Goal: Task Accomplishment & Management: Understand process/instructions

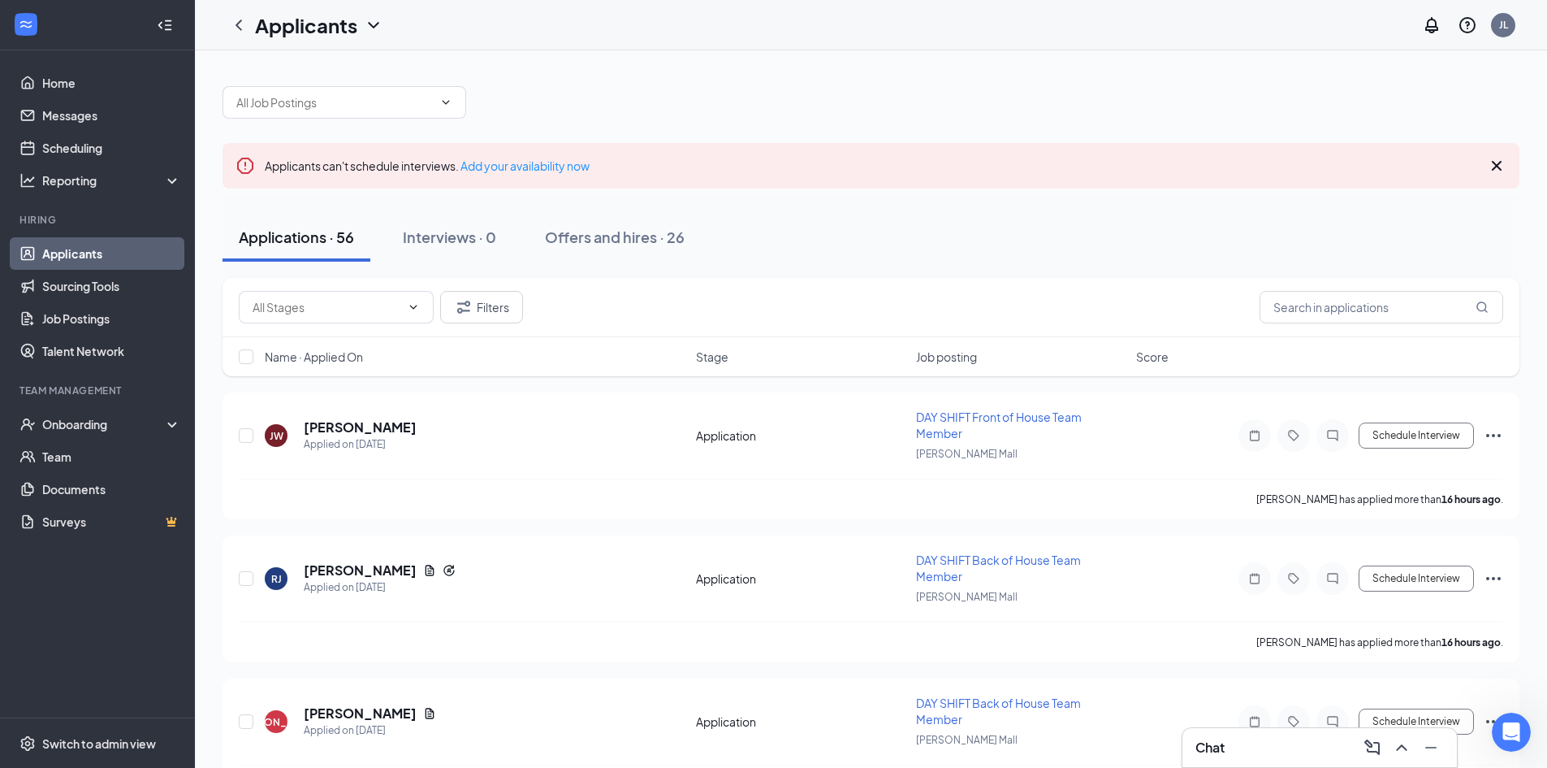
click at [116, 249] on link "Applicants" at bounding box center [111, 253] width 139 height 32
click at [90, 91] on link "Home" at bounding box center [111, 83] width 139 height 32
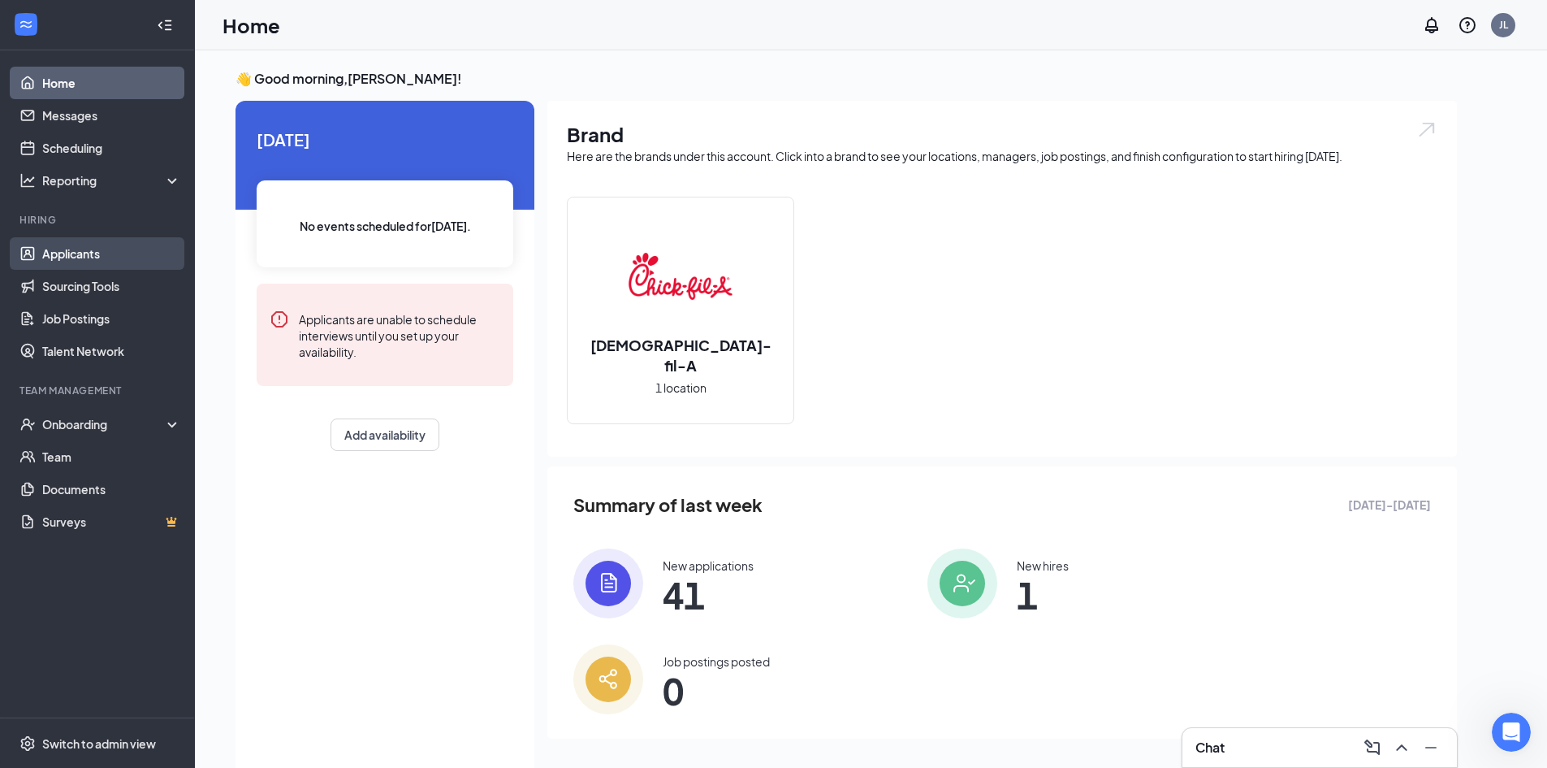
click at [101, 251] on link "Applicants" at bounding box center [111, 253] width 139 height 32
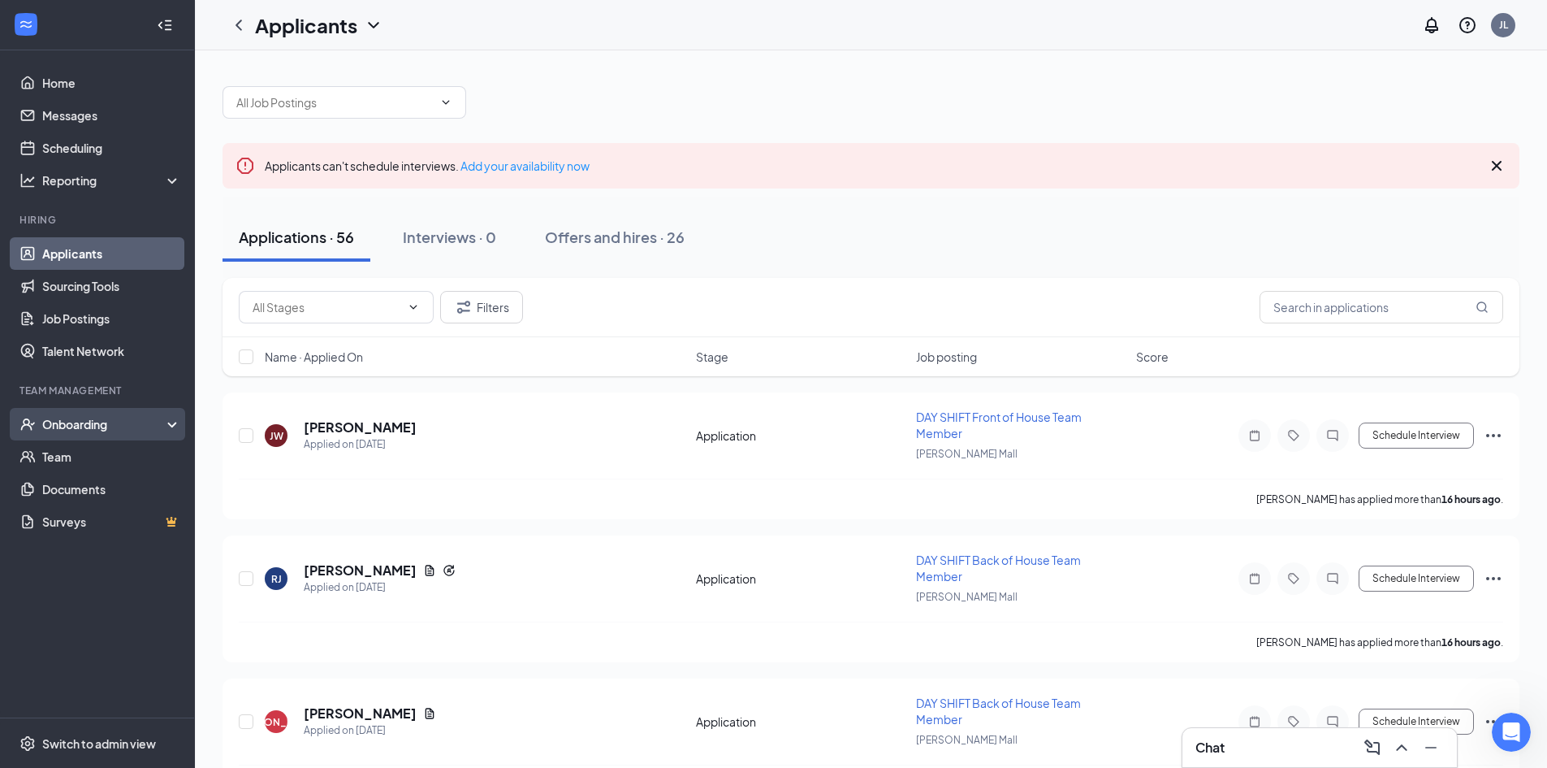
click at [91, 421] on div "Onboarding" at bounding box center [104, 424] width 125 height 16
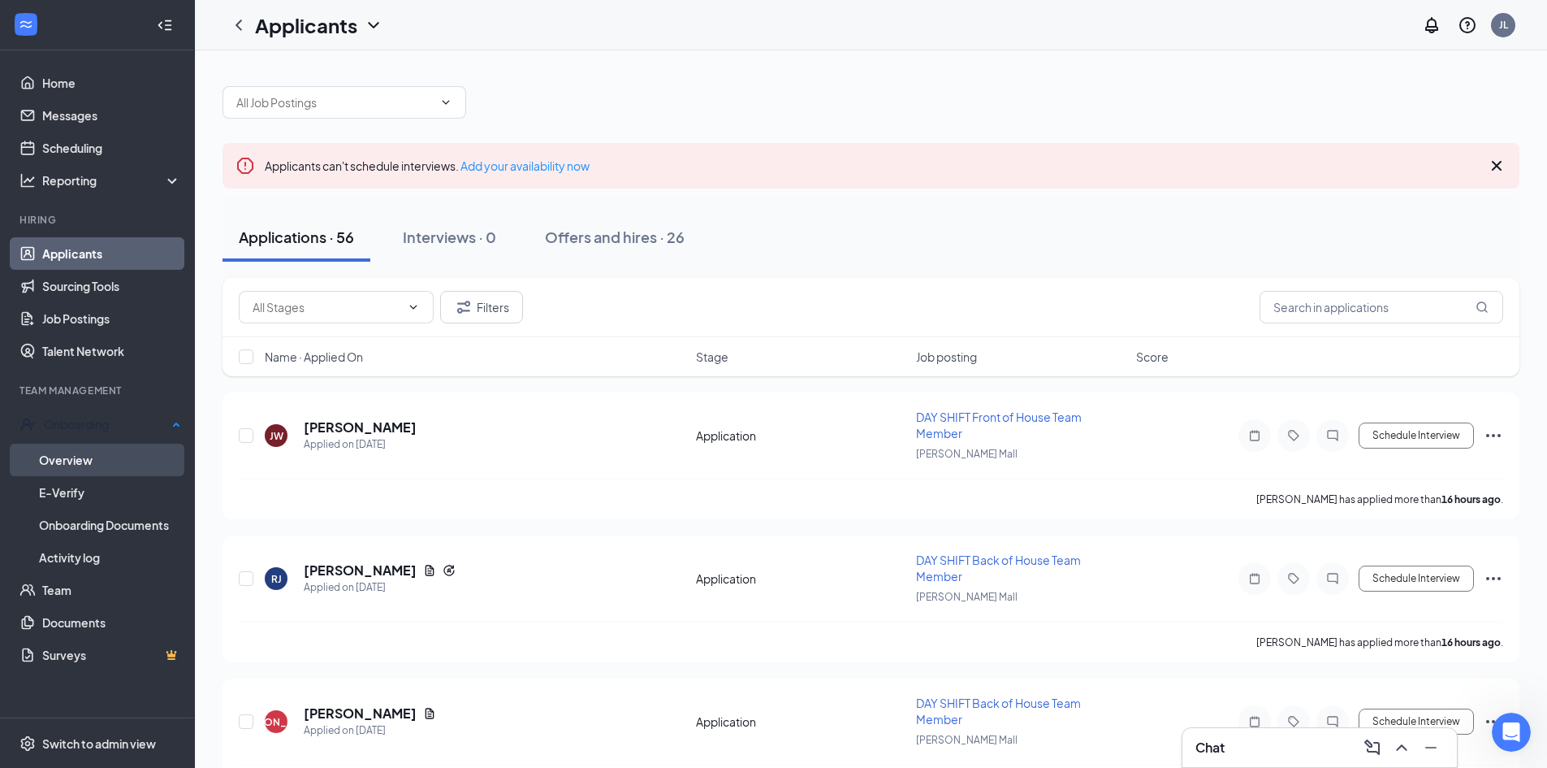
click at [94, 454] on link "Overview" at bounding box center [110, 460] width 142 height 32
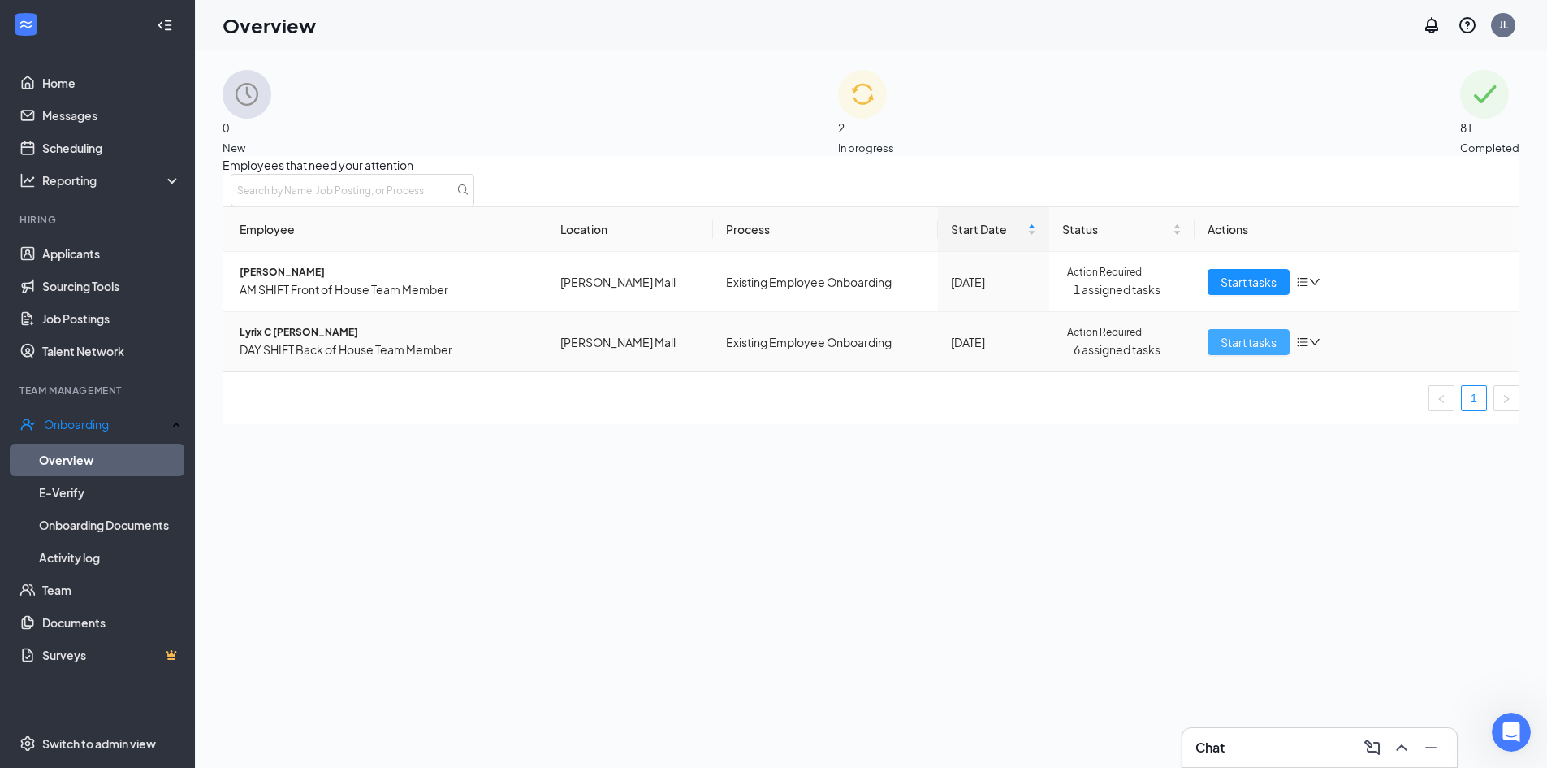
click at [1228, 351] on span "Start tasks" at bounding box center [1249, 342] width 56 height 18
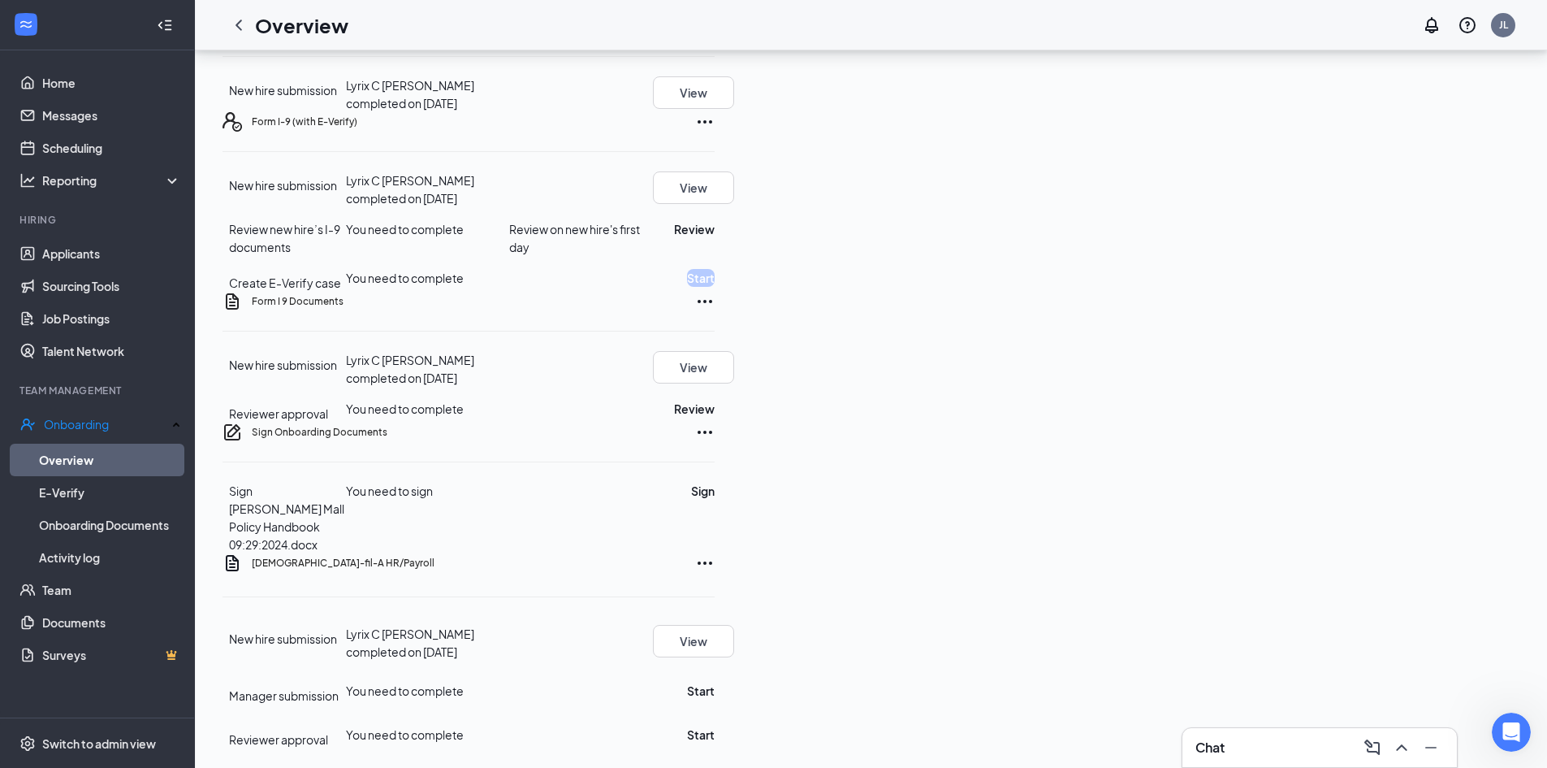
scroll to position [569, 0]
click at [734, 383] on button "View" at bounding box center [693, 367] width 81 height 32
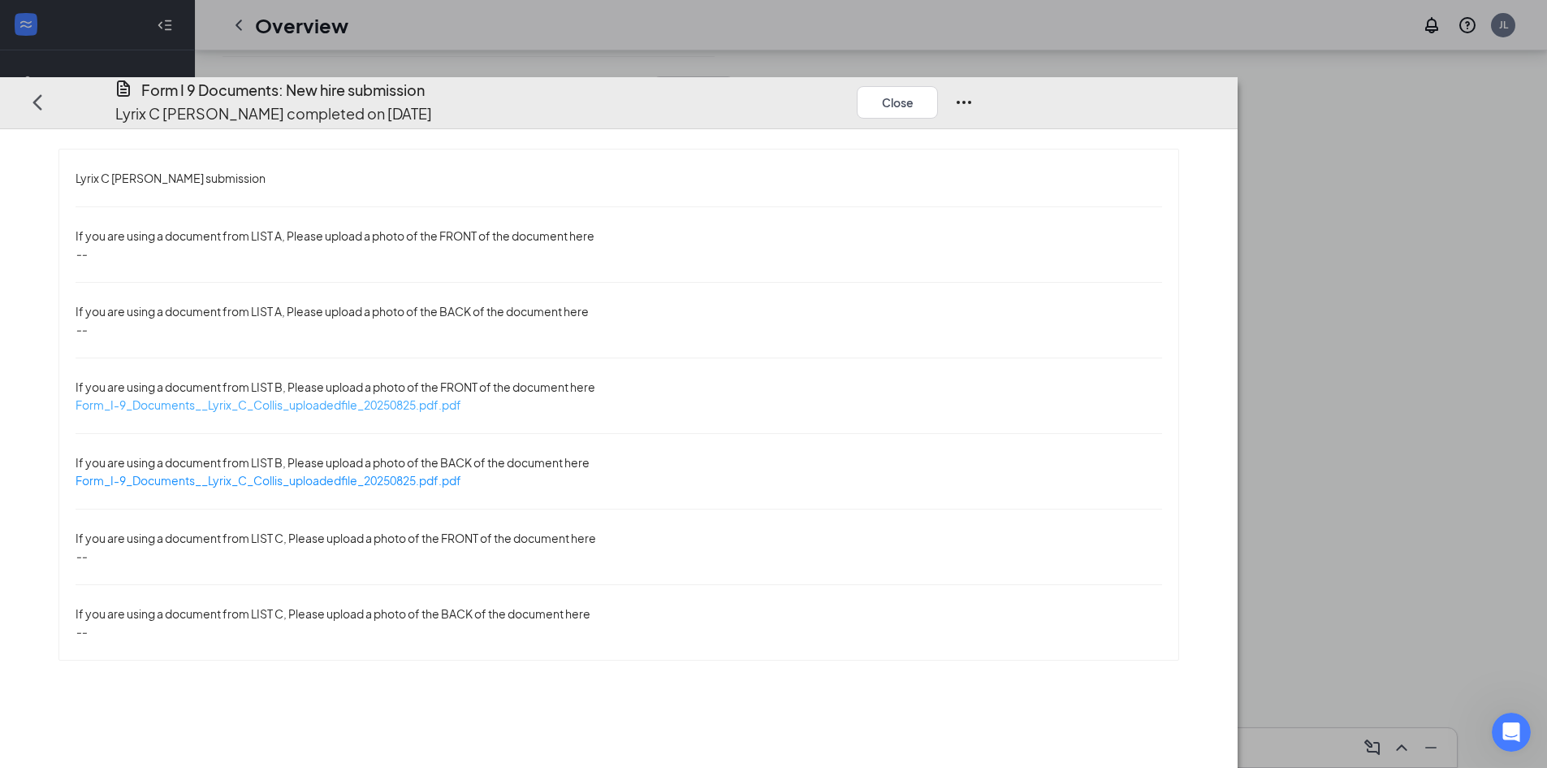
click at [461, 397] on span "Form_I-9_Documents__Lyrix_C_Collis_uploadedfile_20250825.pdf.pdf" at bounding box center [269, 404] width 386 height 15
click at [938, 85] on button "Close" at bounding box center [897, 101] width 81 height 32
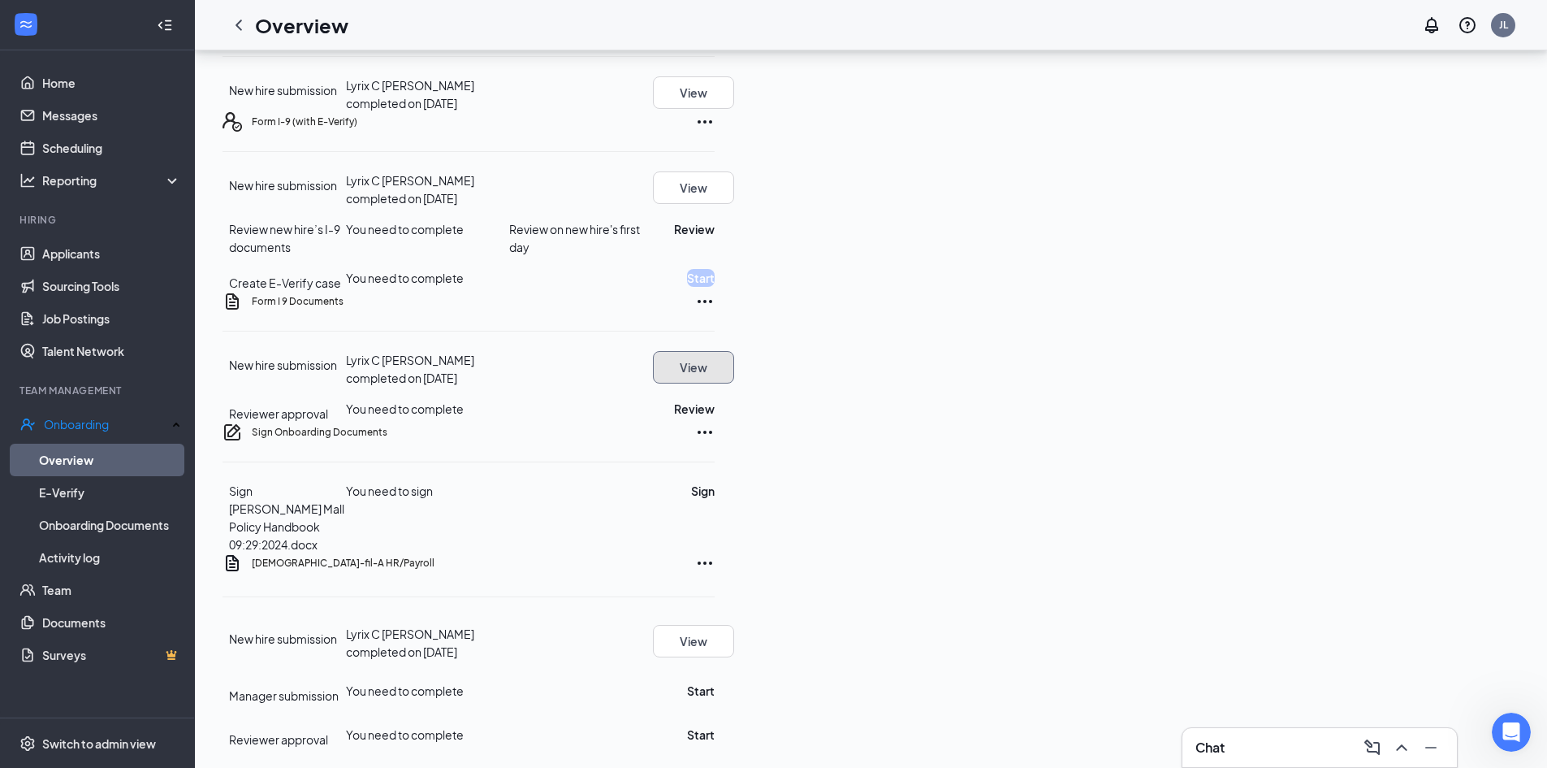
scroll to position [0, 0]
click at [715, 311] on icon "Ellipses" at bounding box center [704, 301] width 19 height 19
drag, startPoint x: 1201, startPoint y: 322, endPoint x: 755, endPoint y: 331, distance: 446.9
click at [715, 311] on div "Form I 9 Documents" at bounding box center [483, 301] width 463 height 19
click at [734, 370] on button "View" at bounding box center [693, 367] width 81 height 32
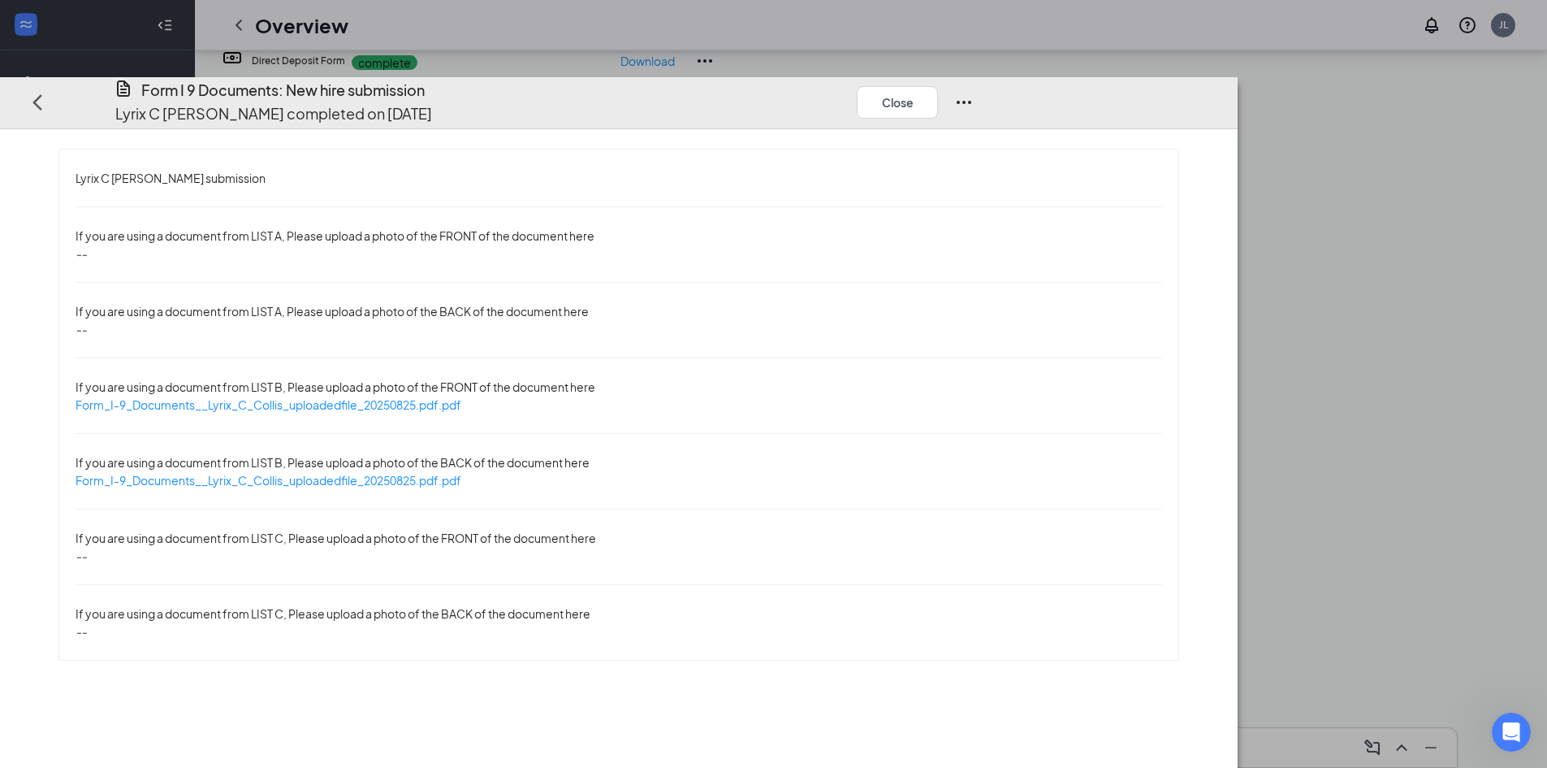
scroll to position [325, 0]
click at [938, 85] on button "Close" at bounding box center [897, 101] width 81 height 32
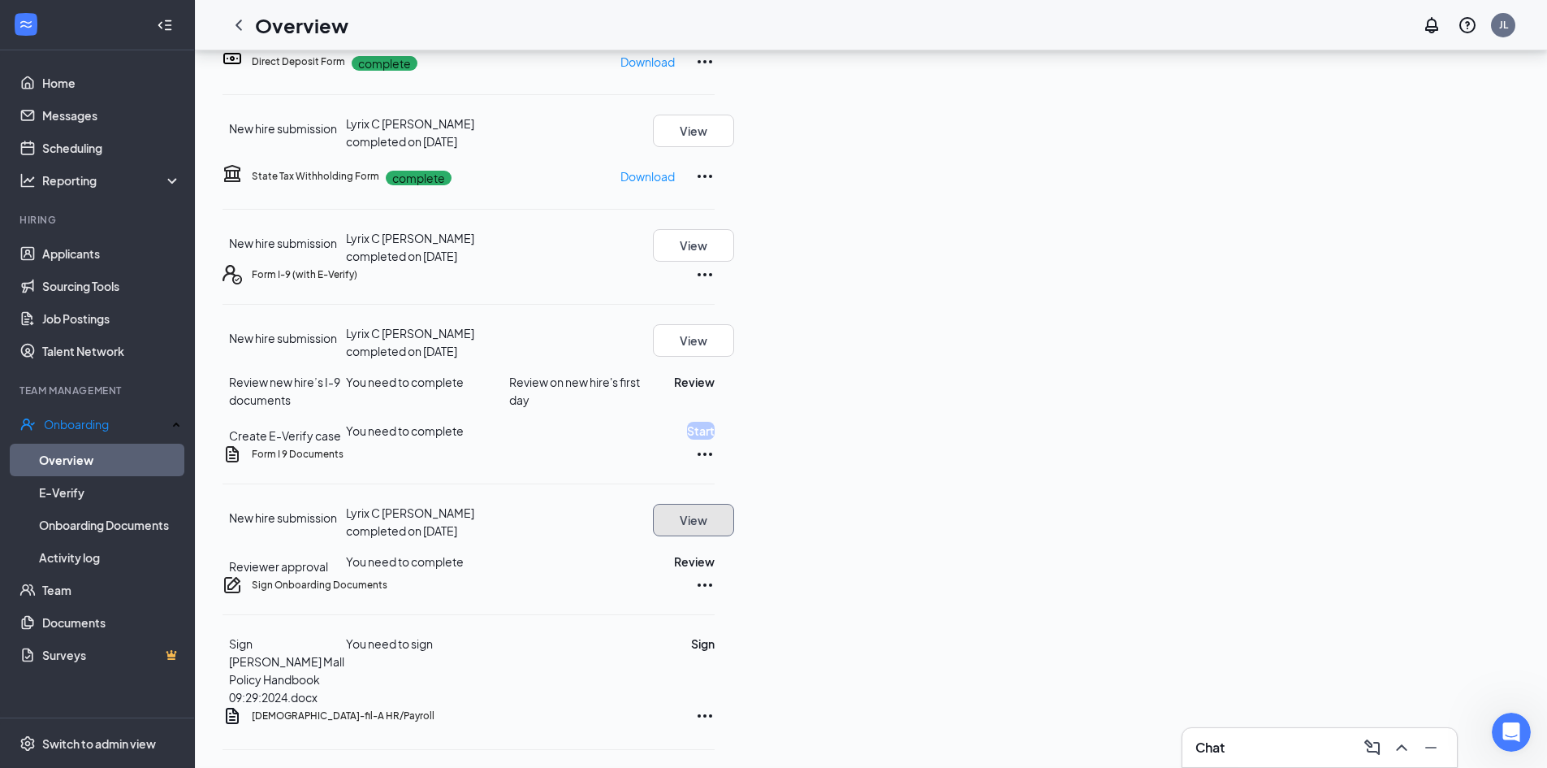
scroll to position [349, 0]
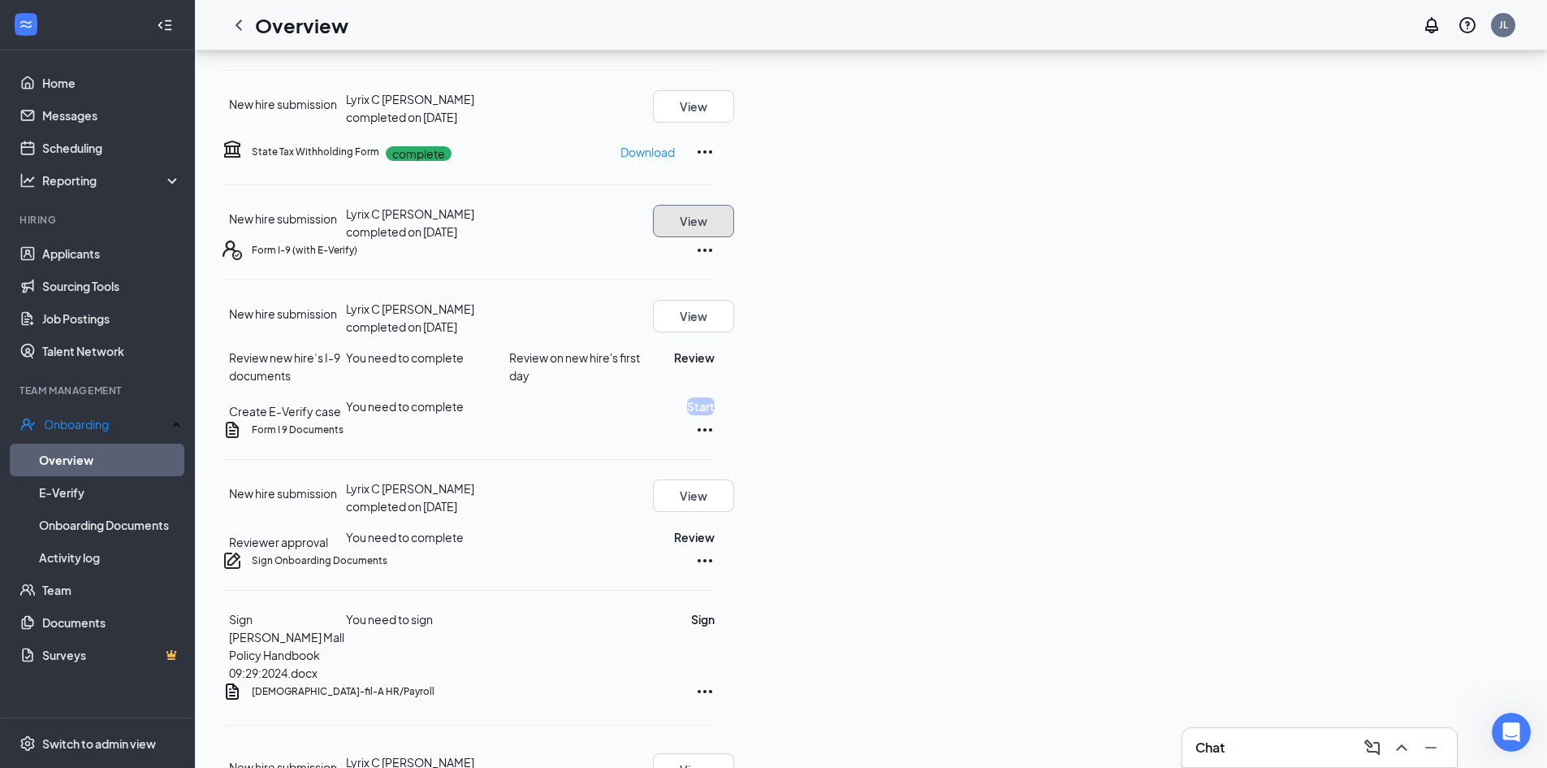
click at [734, 237] on button "View" at bounding box center [693, 221] width 81 height 32
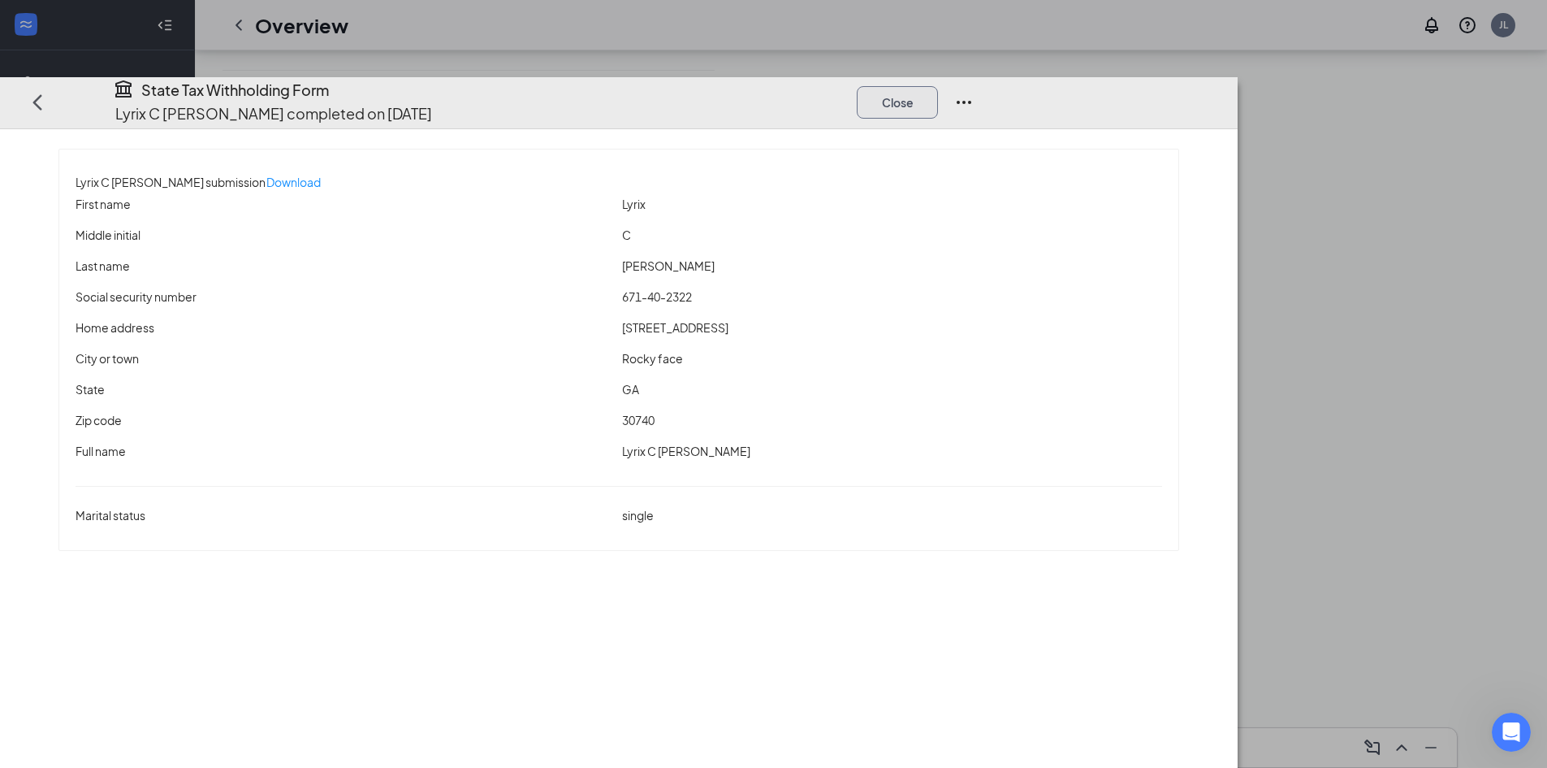
click at [938, 85] on button "Close" at bounding box center [897, 101] width 81 height 32
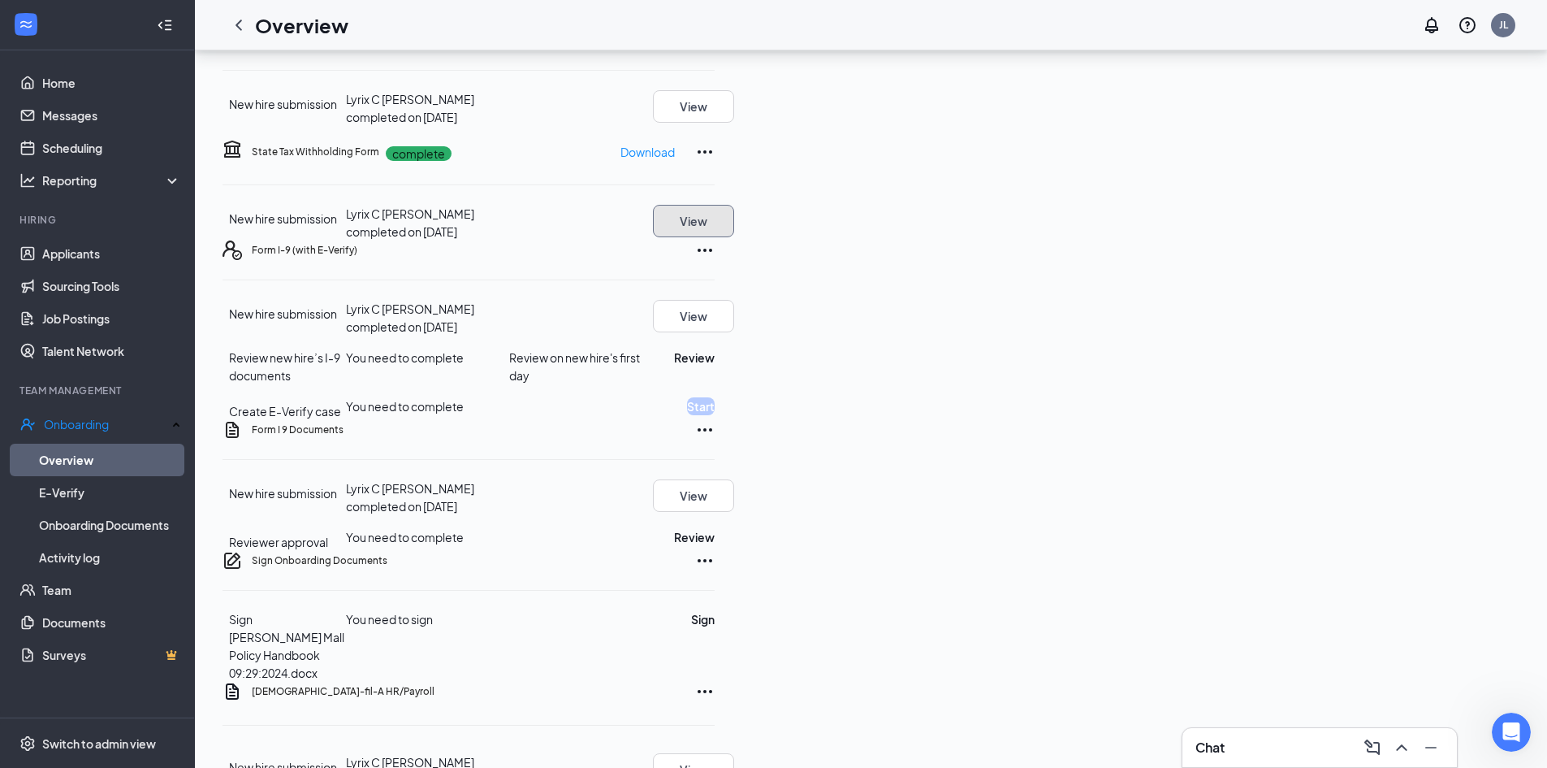
scroll to position [94, 0]
click at [715, 546] on button "Review" at bounding box center [694, 537] width 41 height 18
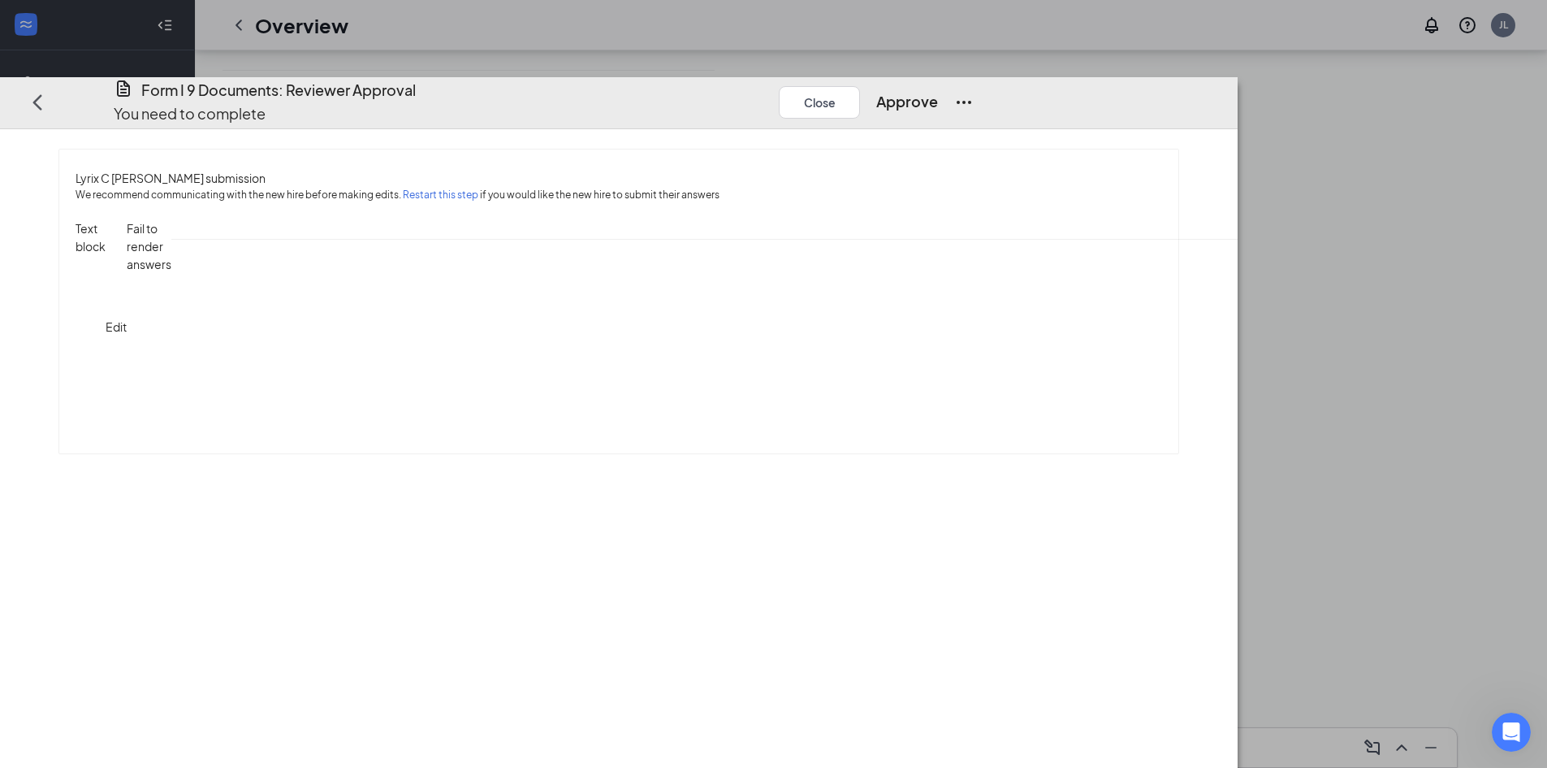
click at [478, 187] on button "Restart this step" at bounding box center [441, 195] width 76 height 16
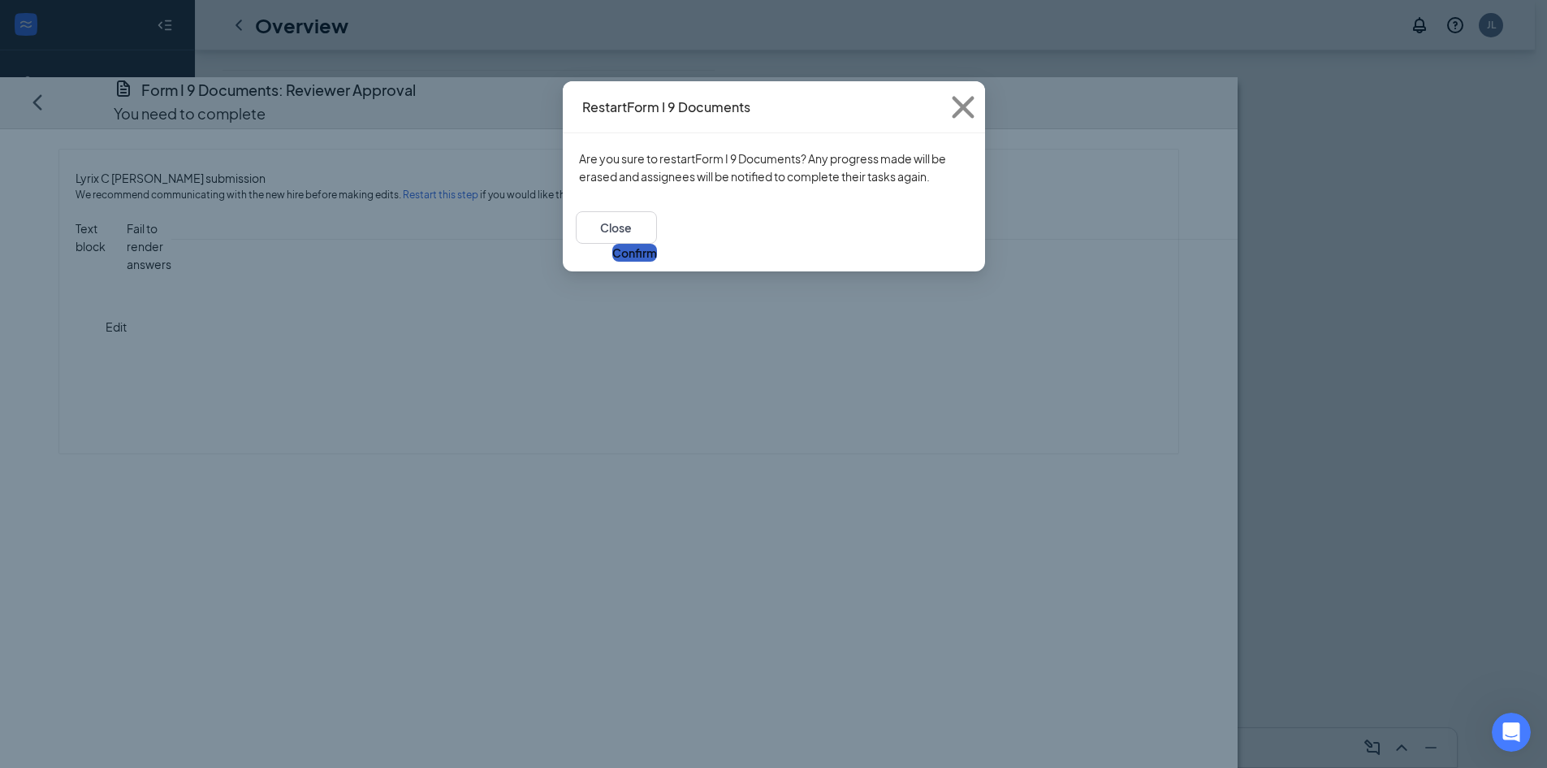
click at [657, 244] on button "Confirm" at bounding box center [634, 253] width 45 height 18
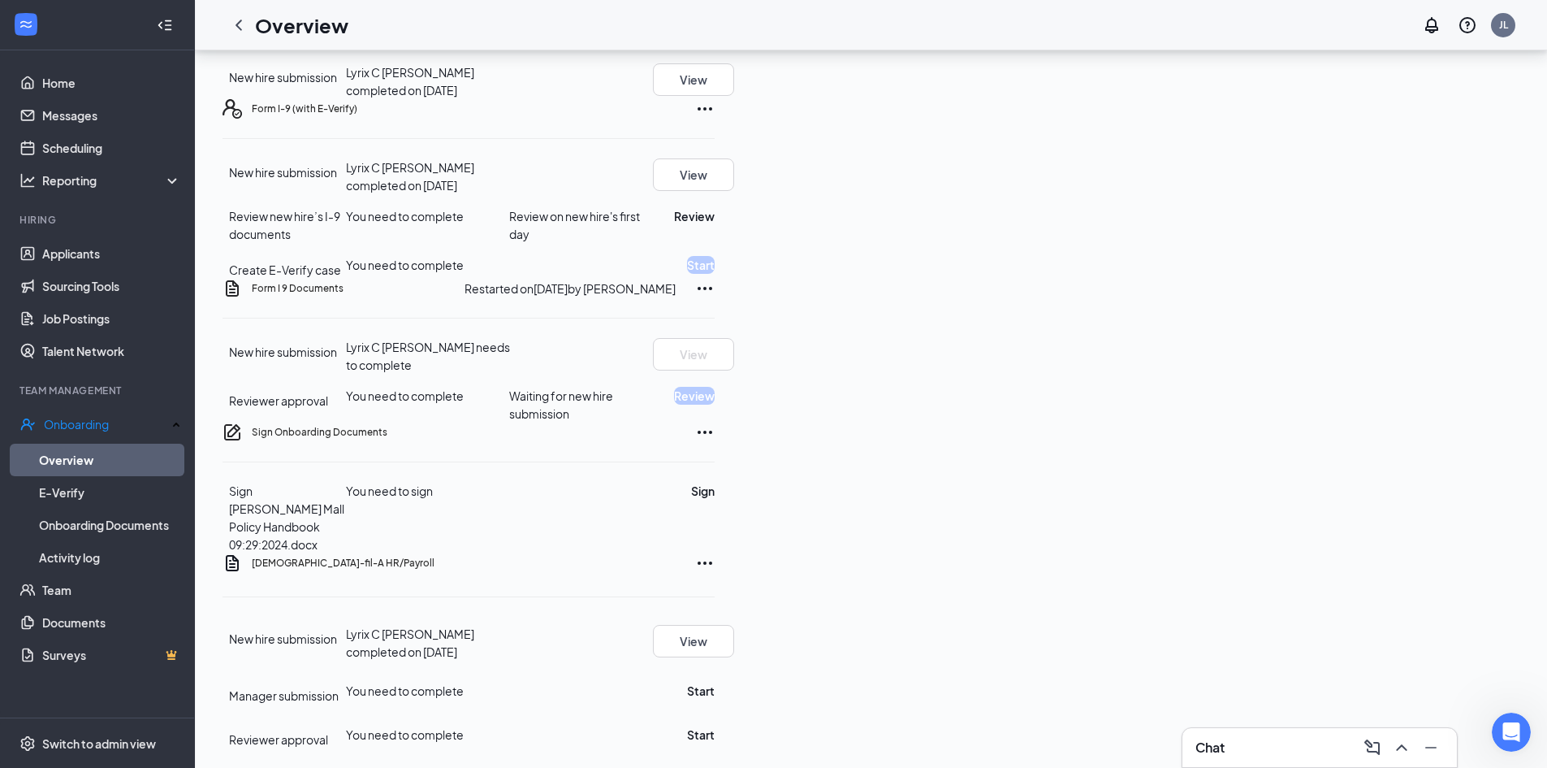
scroll to position [674, 0]
click at [1269, 738] on div "Chat" at bounding box center [1320, 747] width 249 height 26
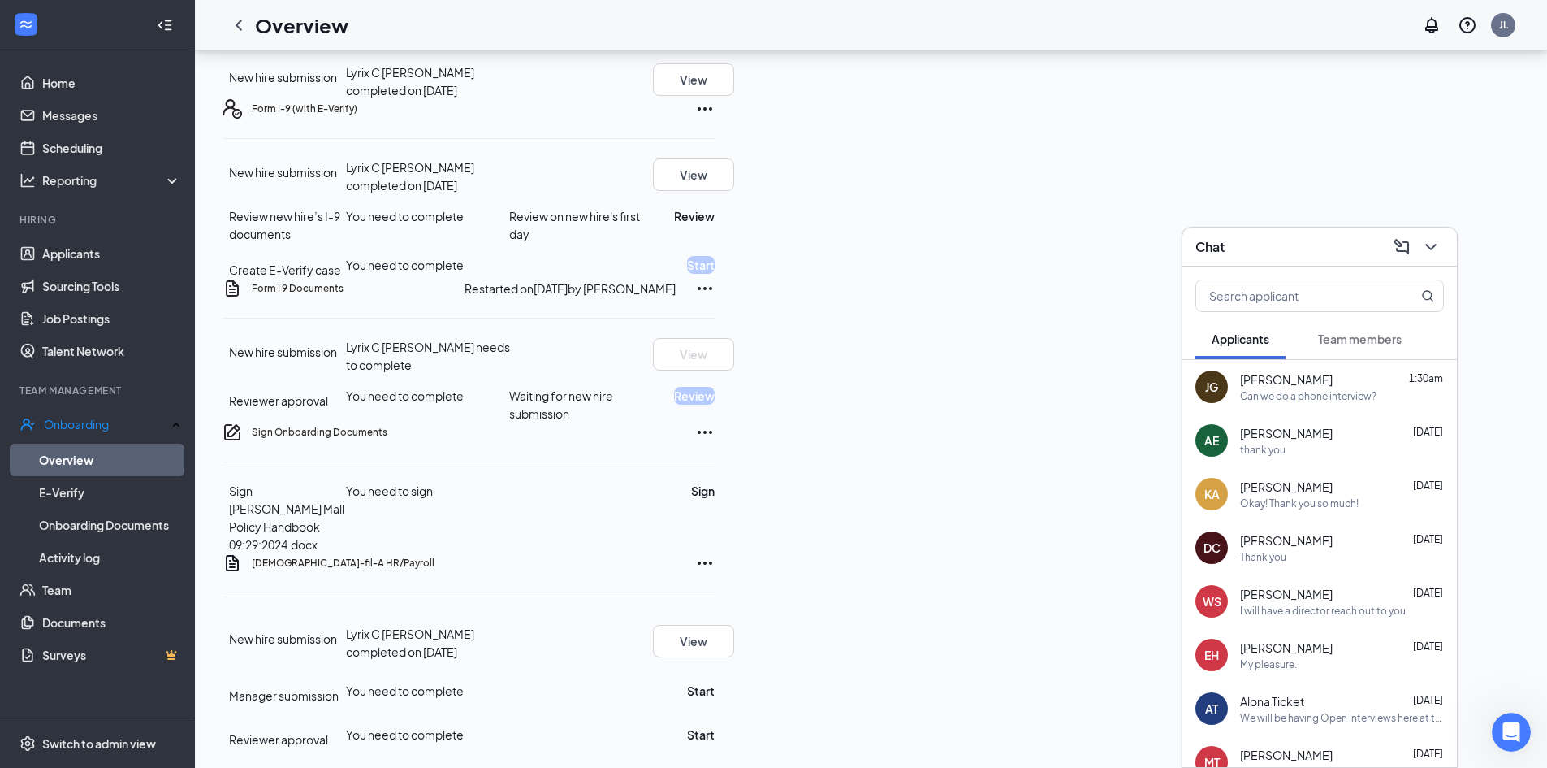
click at [1373, 339] on span "Team members" at bounding box center [1360, 338] width 84 height 15
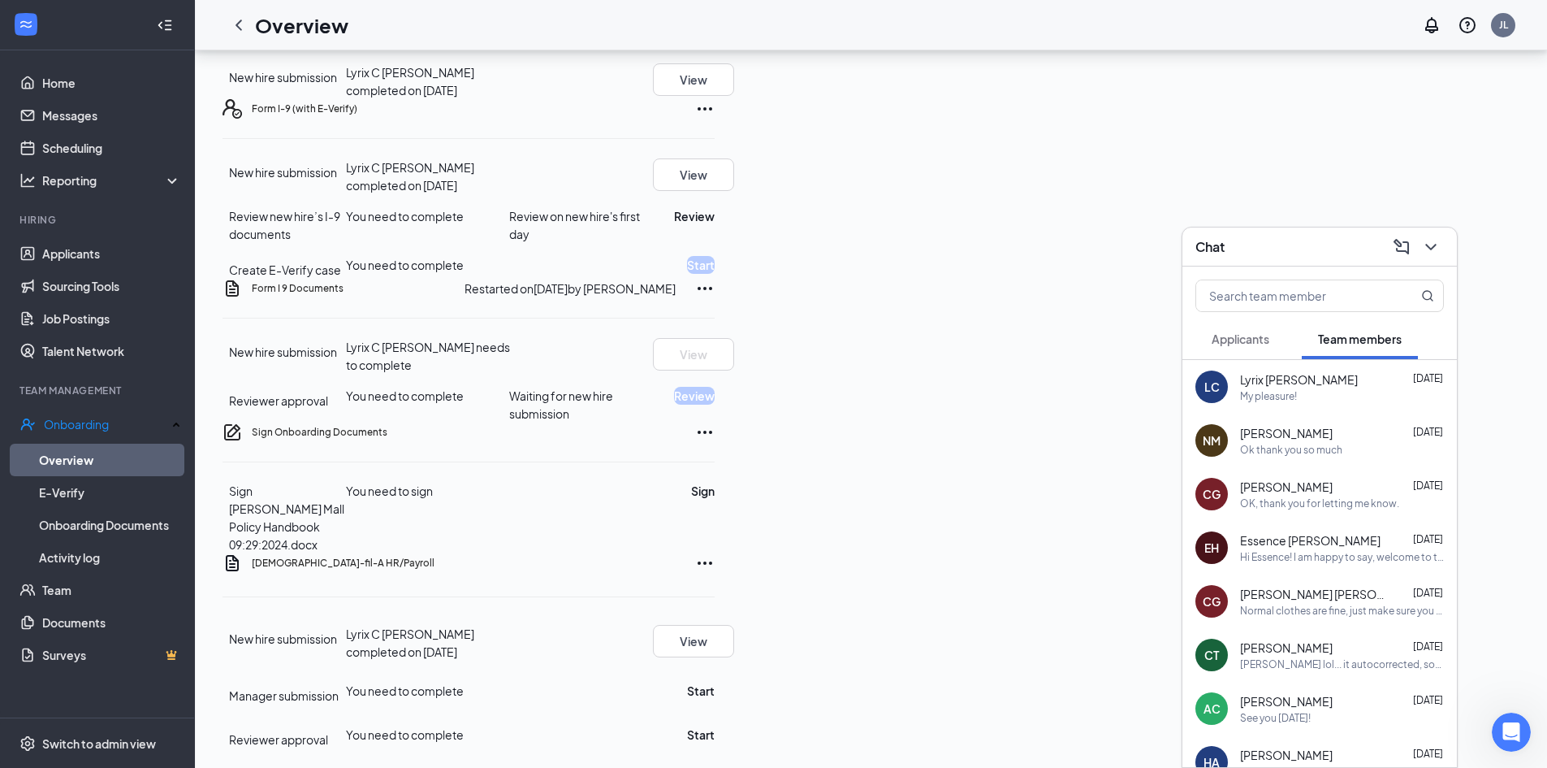
click at [1317, 397] on div "My pleasure!" at bounding box center [1342, 396] width 204 height 14
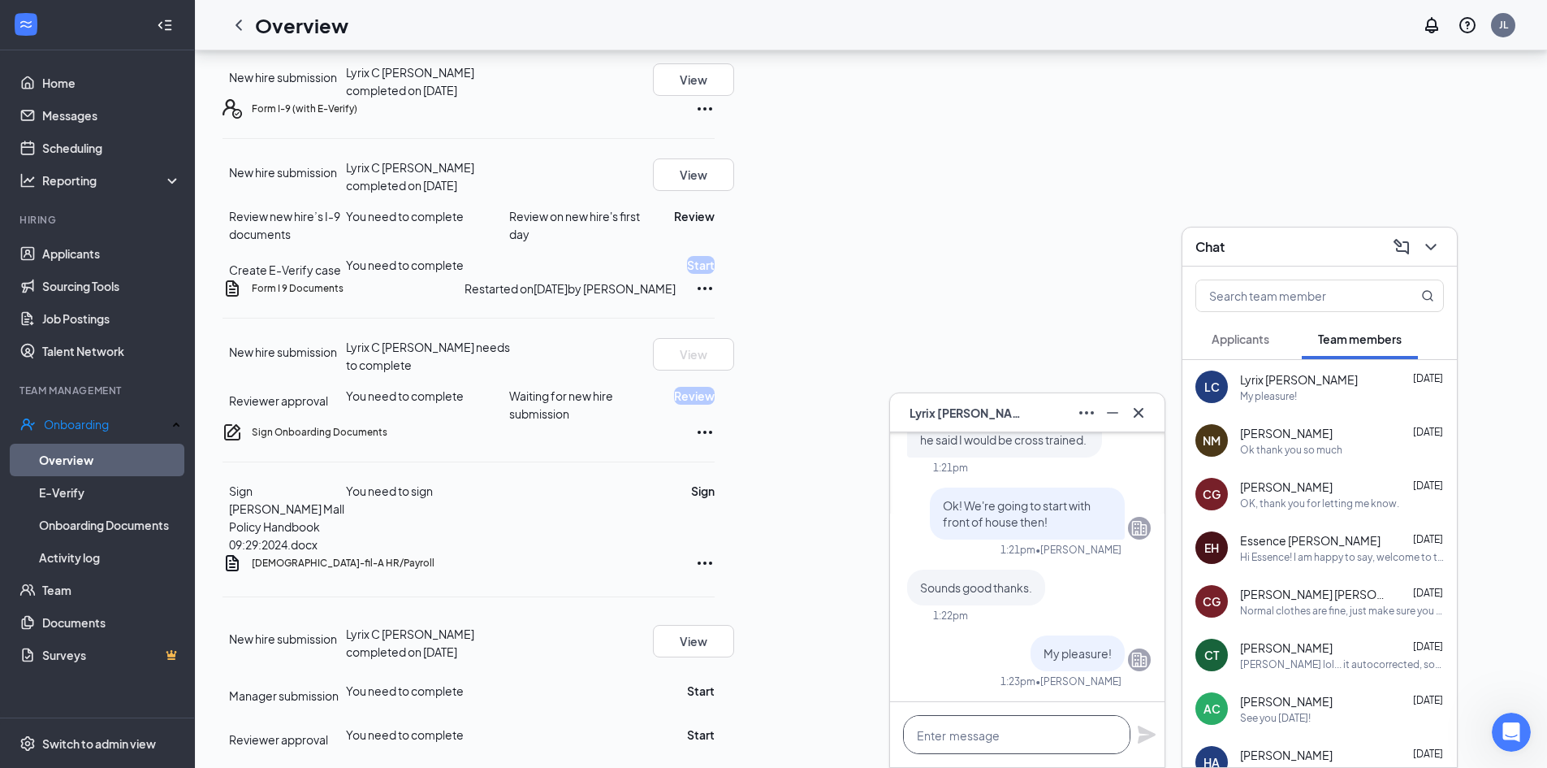
click at [1035, 727] on textarea at bounding box center [1016, 734] width 227 height 39
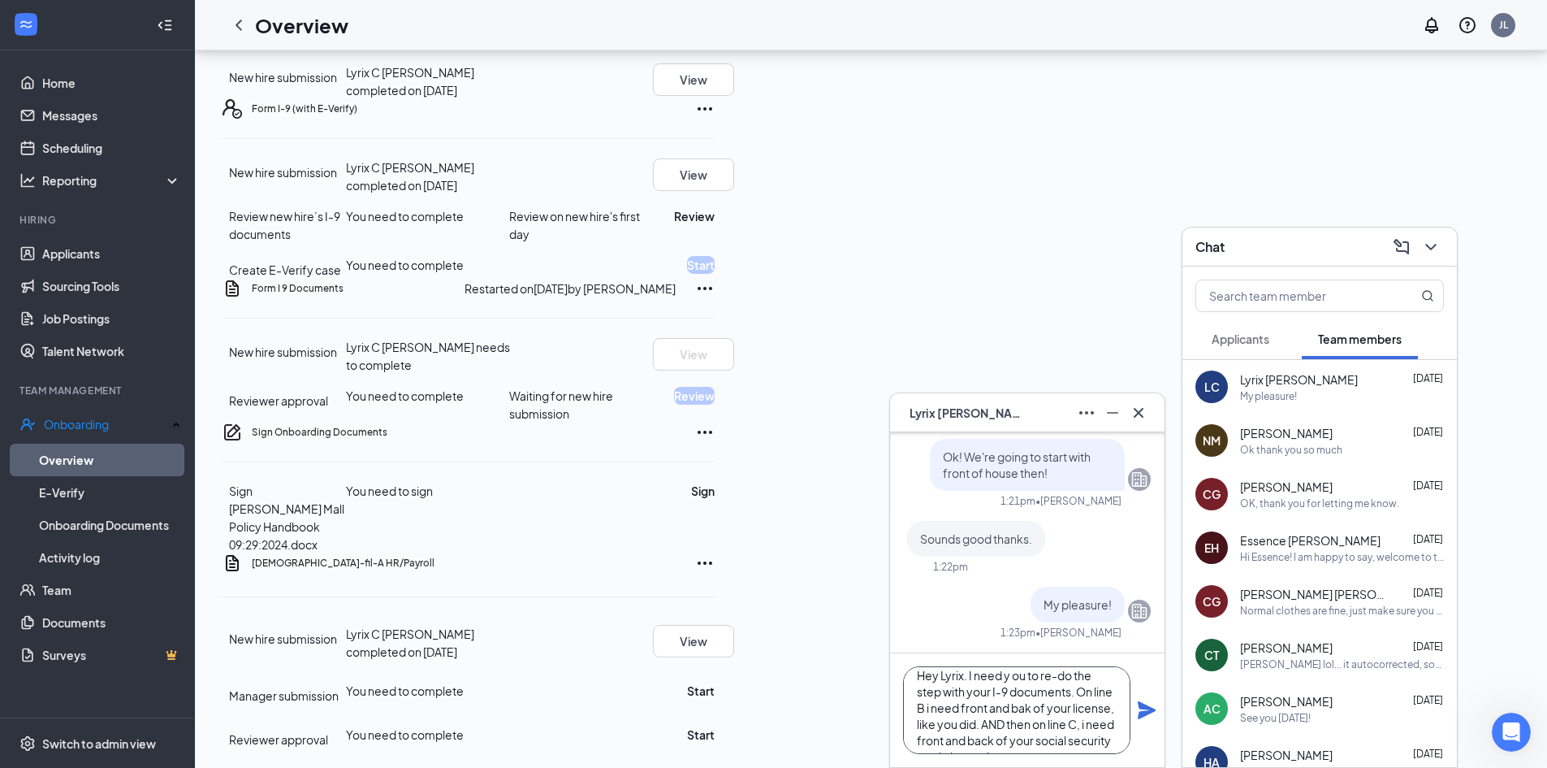
scroll to position [0, 0]
click at [1015, 686] on textarea "Hey Lyrix. I need y ou to re-do the step with your I-9 documents. On line B i n…" at bounding box center [1016, 710] width 227 height 88
click at [926, 719] on textarea "Hey Lyrix. I need you to re-do the step with your I-9 documents. On line B i ne…" at bounding box center [1016, 710] width 227 height 88
drag, startPoint x: 1037, startPoint y: 716, endPoint x: 1031, endPoint y: 723, distance: 8.6
click at [1037, 718] on textarea "Hey Lyrix. I need you to re-do the step with your I-9 documents. On line B, I n…" at bounding box center [1016, 710] width 227 height 88
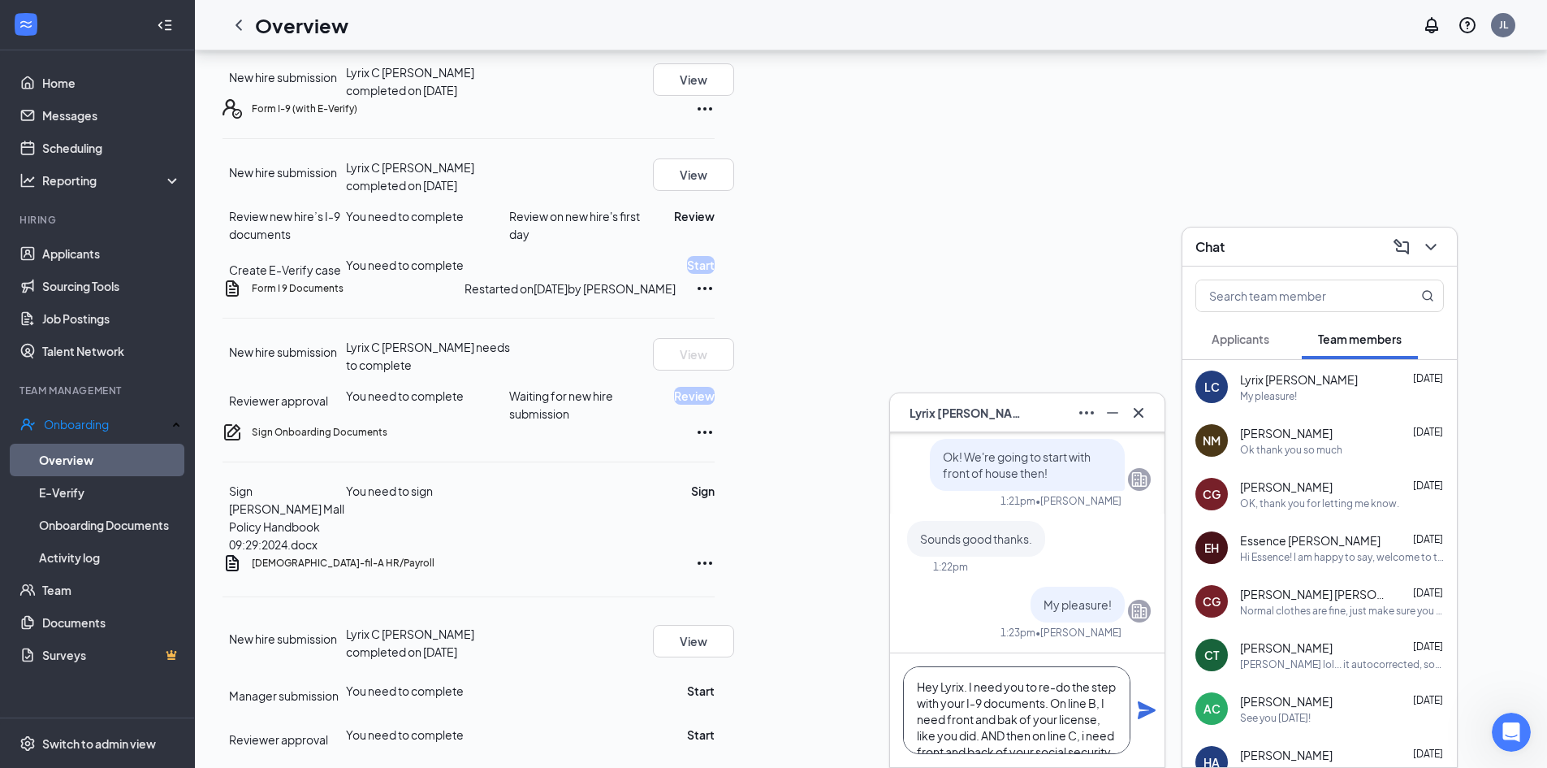
click at [1029, 721] on textarea "Hey Lyrix. I need you to re-do the step with your I-9 documents. On line B, I n…" at bounding box center [1016, 710] width 227 height 88
click at [933, 712] on textarea "Hey Lyrix. I need you to re-do the step with your I-9 documents. On line B, I n…" at bounding box center [1016, 710] width 227 height 88
type textarea "Hey Lyrix. I need you to re-do the step with your I-9 documents. On line B, I n…"
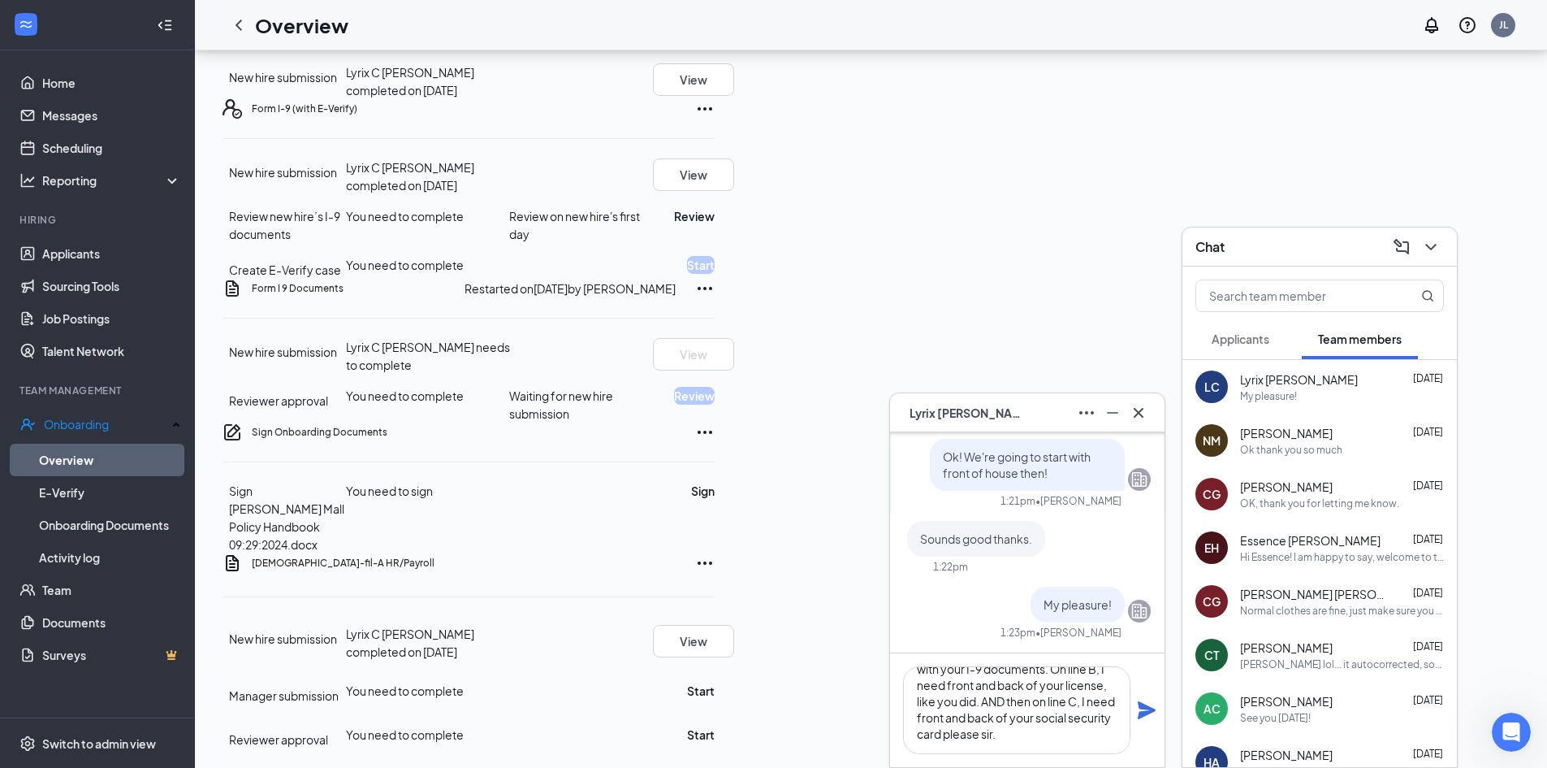
click at [1144, 710] on icon "Plane" at bounding box center [1146, 709] width 19 height 19
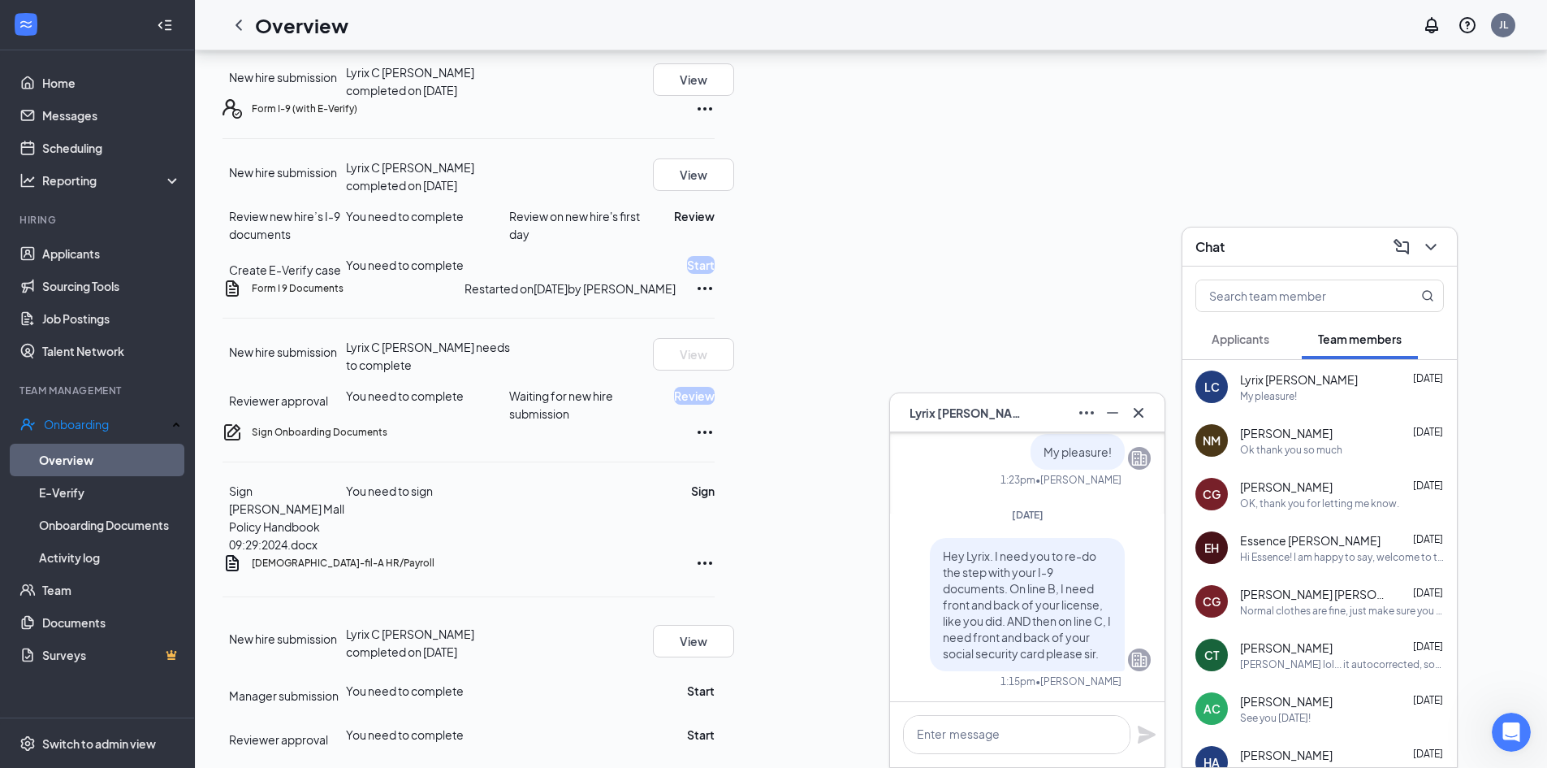
scroll to position [0, 0]
click at [1141, 409] on icon "Cross" at bounding box center [1138, 412] width 19 height 19
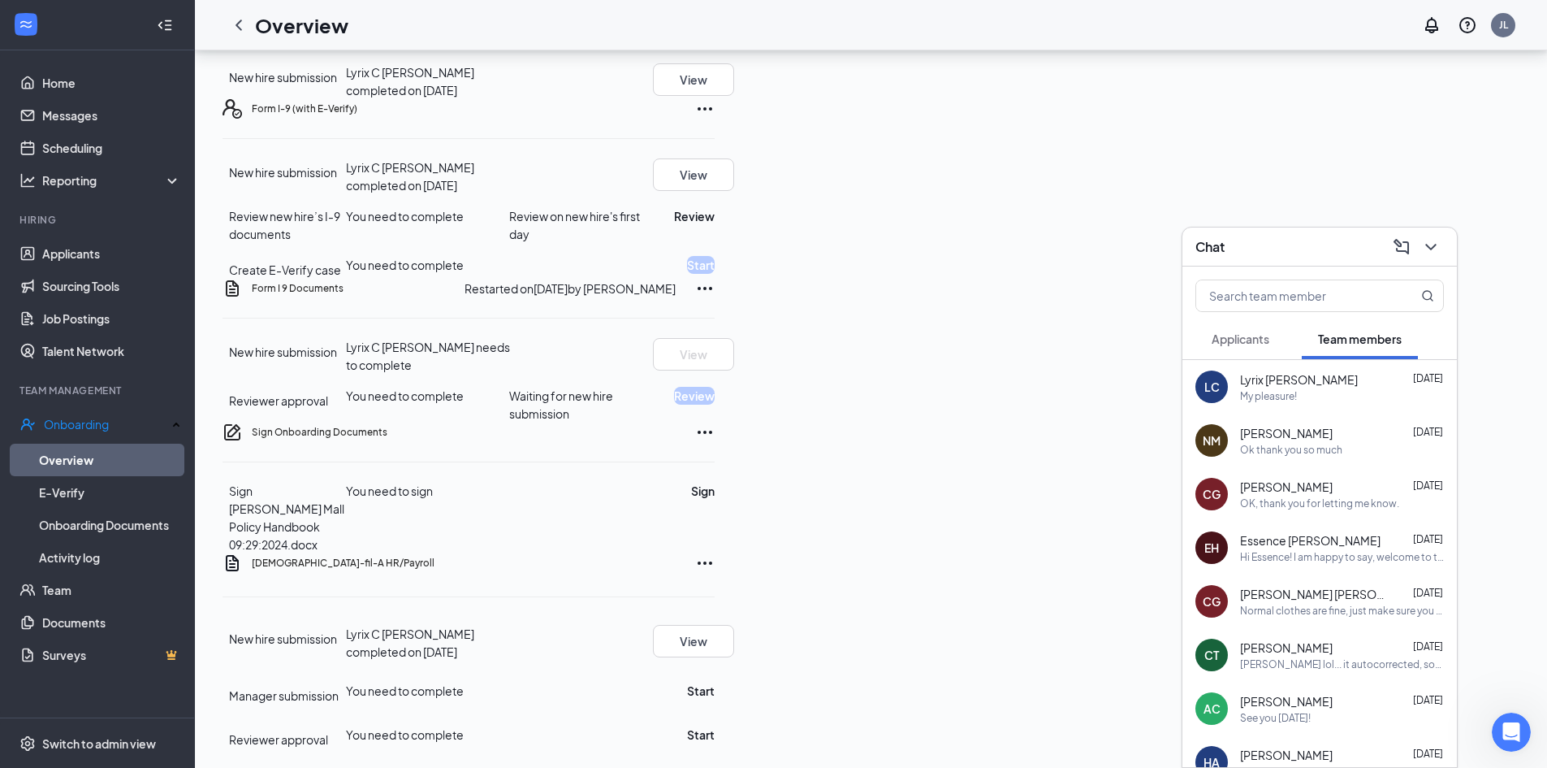
scroll to position [512, 0]
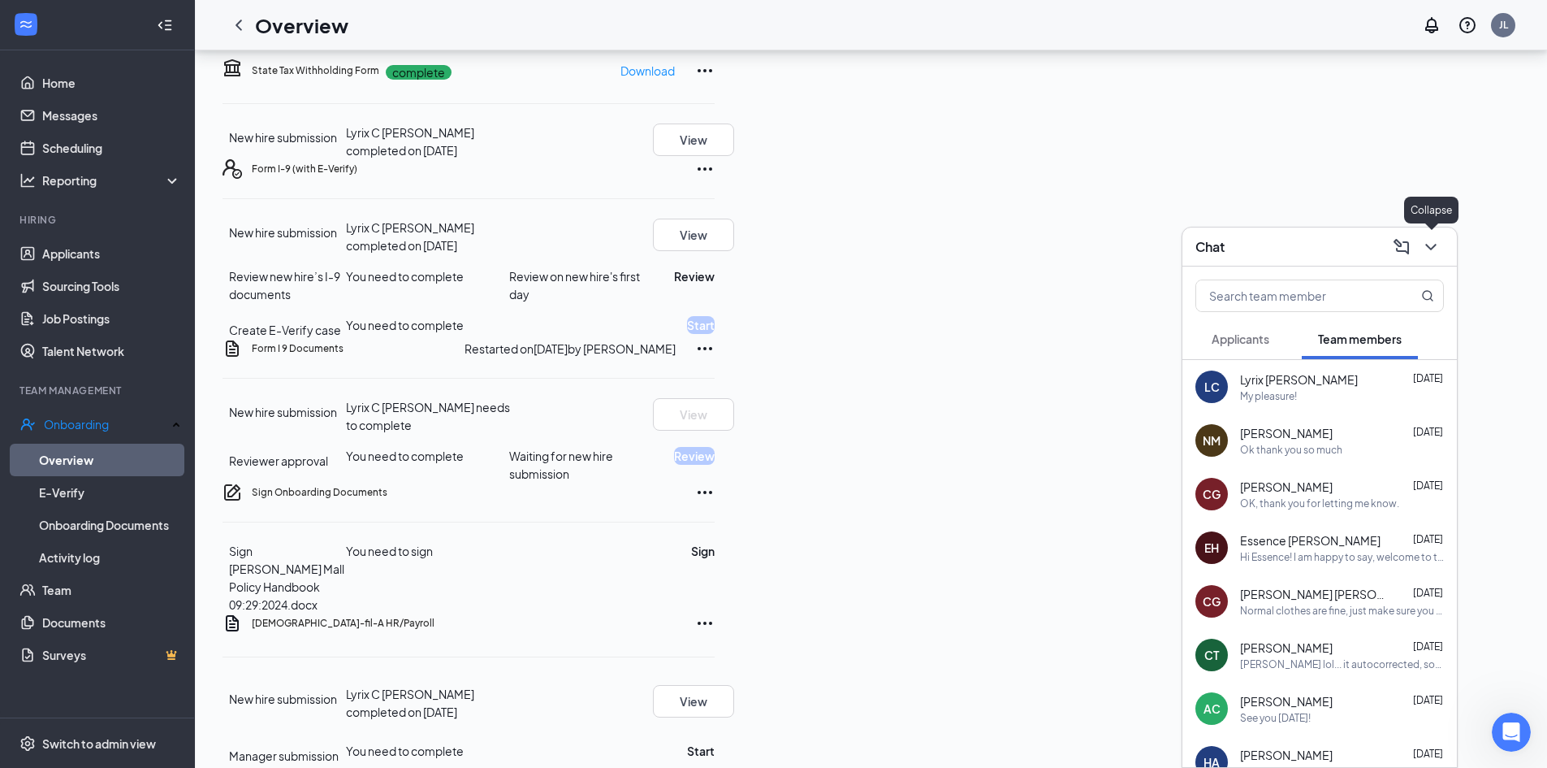
click at [1431, 249] on icon "ChevronDown" at bounding box center [1431, 247] width 11 height 6
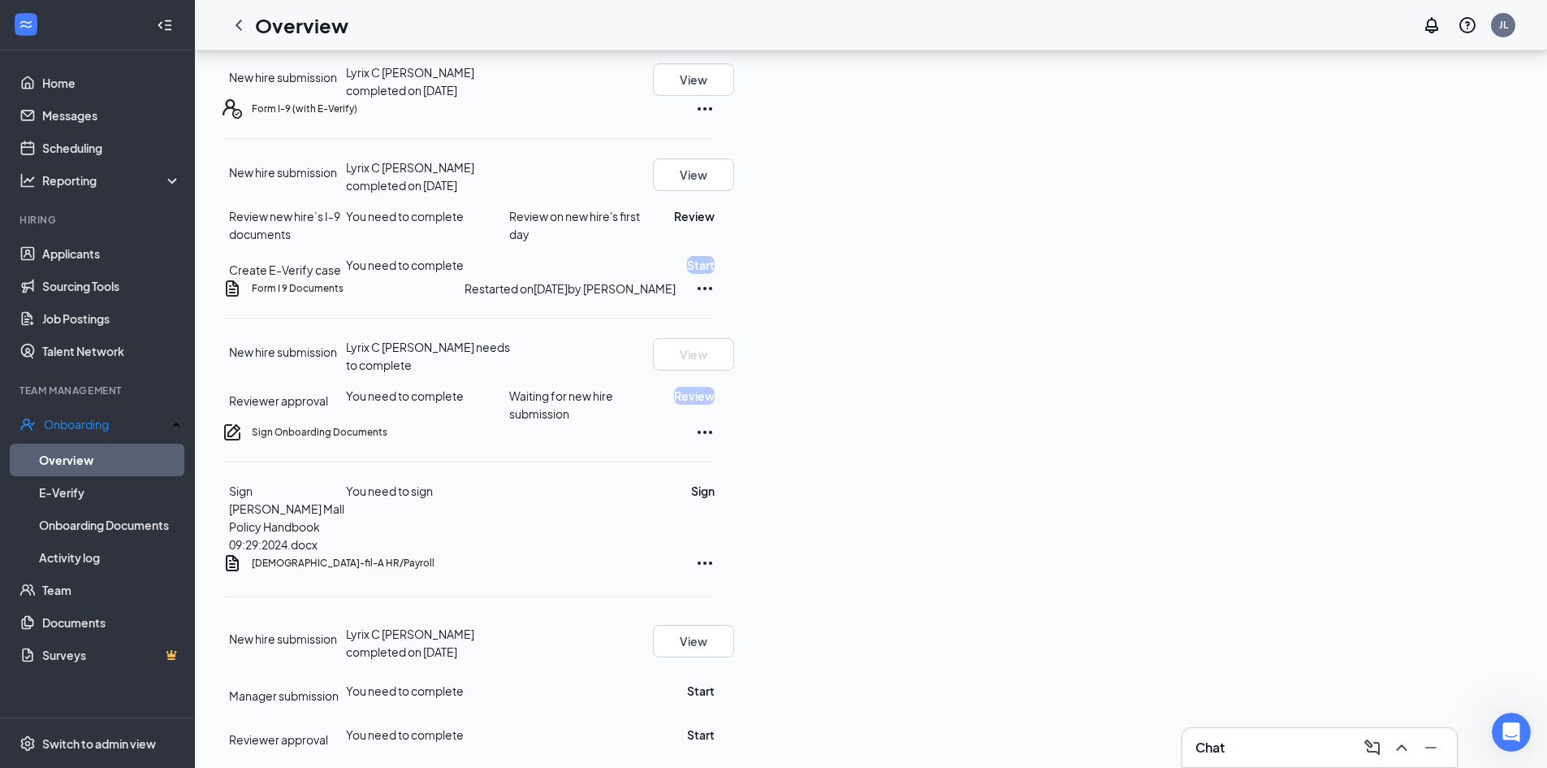
scroll to position [674, 0]
click at [715, 496] on button "Sign" at bounding box center [703, 491] width 24 height 18
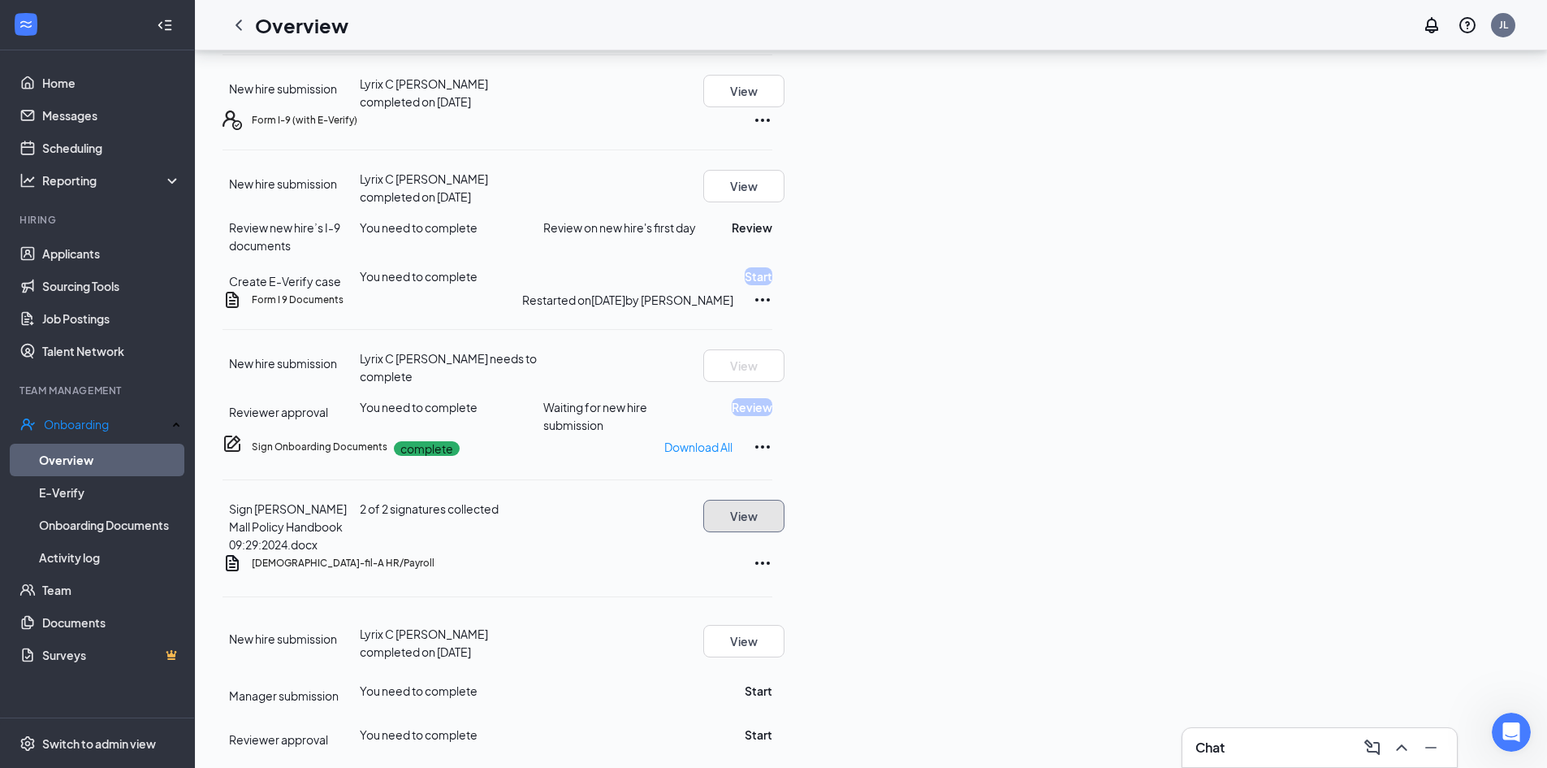
scroll to position [808, 0]
click at [773, 682] on button "Start" at bounding box center [759, 691] width 28 height 18
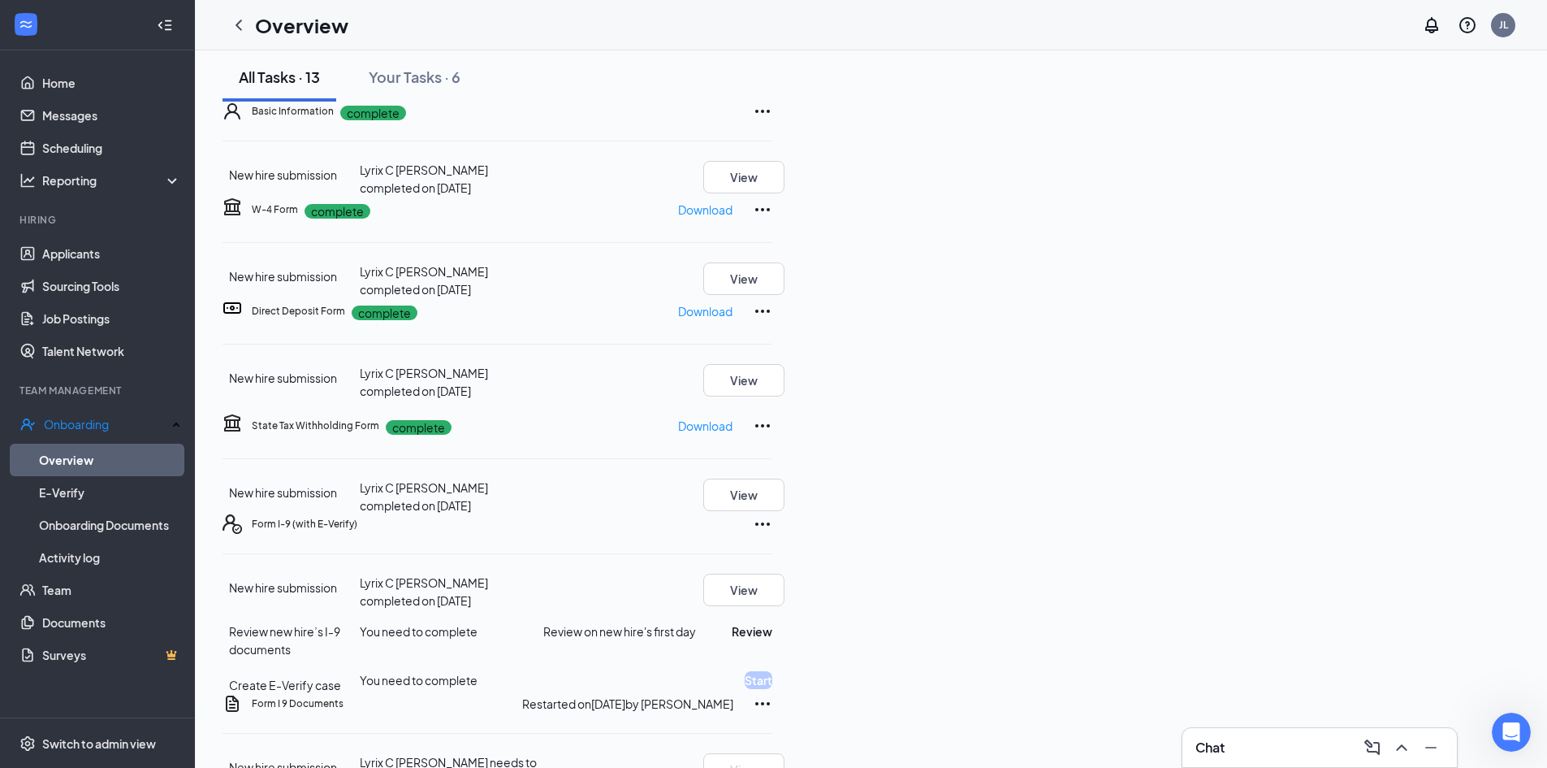
scroll to position [0, 0]
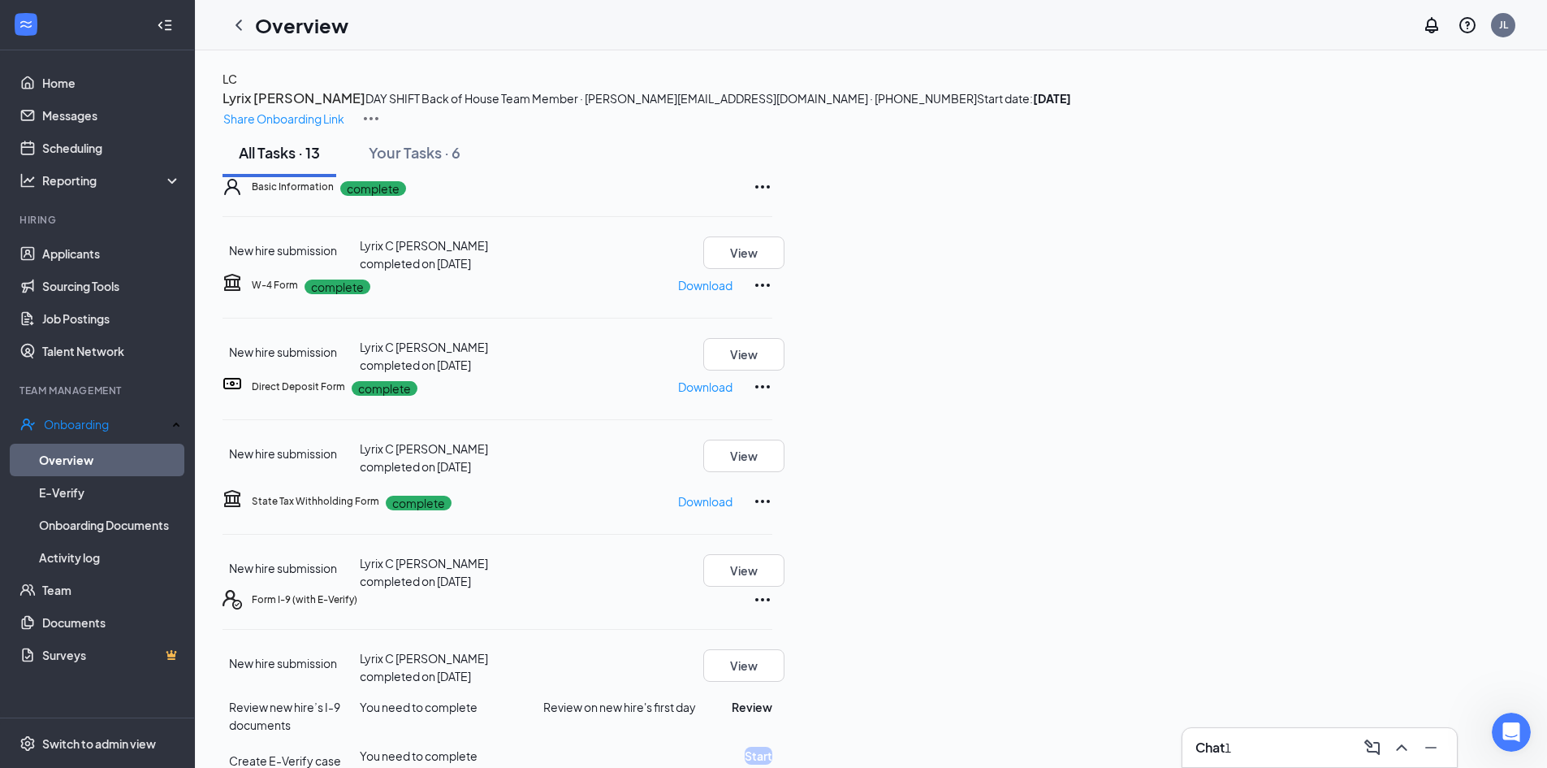
click at [1292, 751] on div "Chat 1" at bounding box center [1320, 747] width 249 height 26
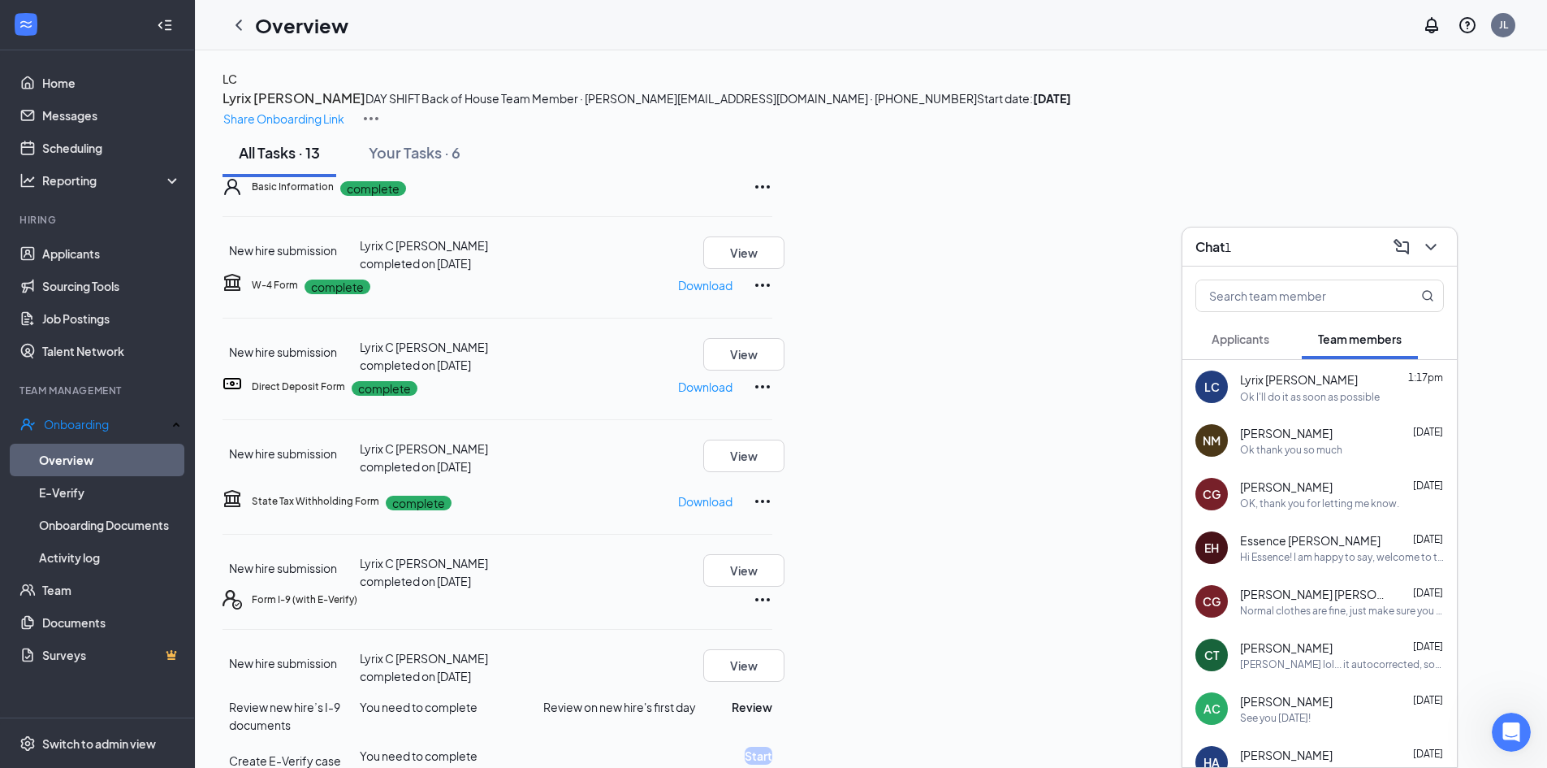
click at [1347, 400] on div "Ok I'll do it as soon as possible" at bounding box center [1310, 397] width 140 height 14
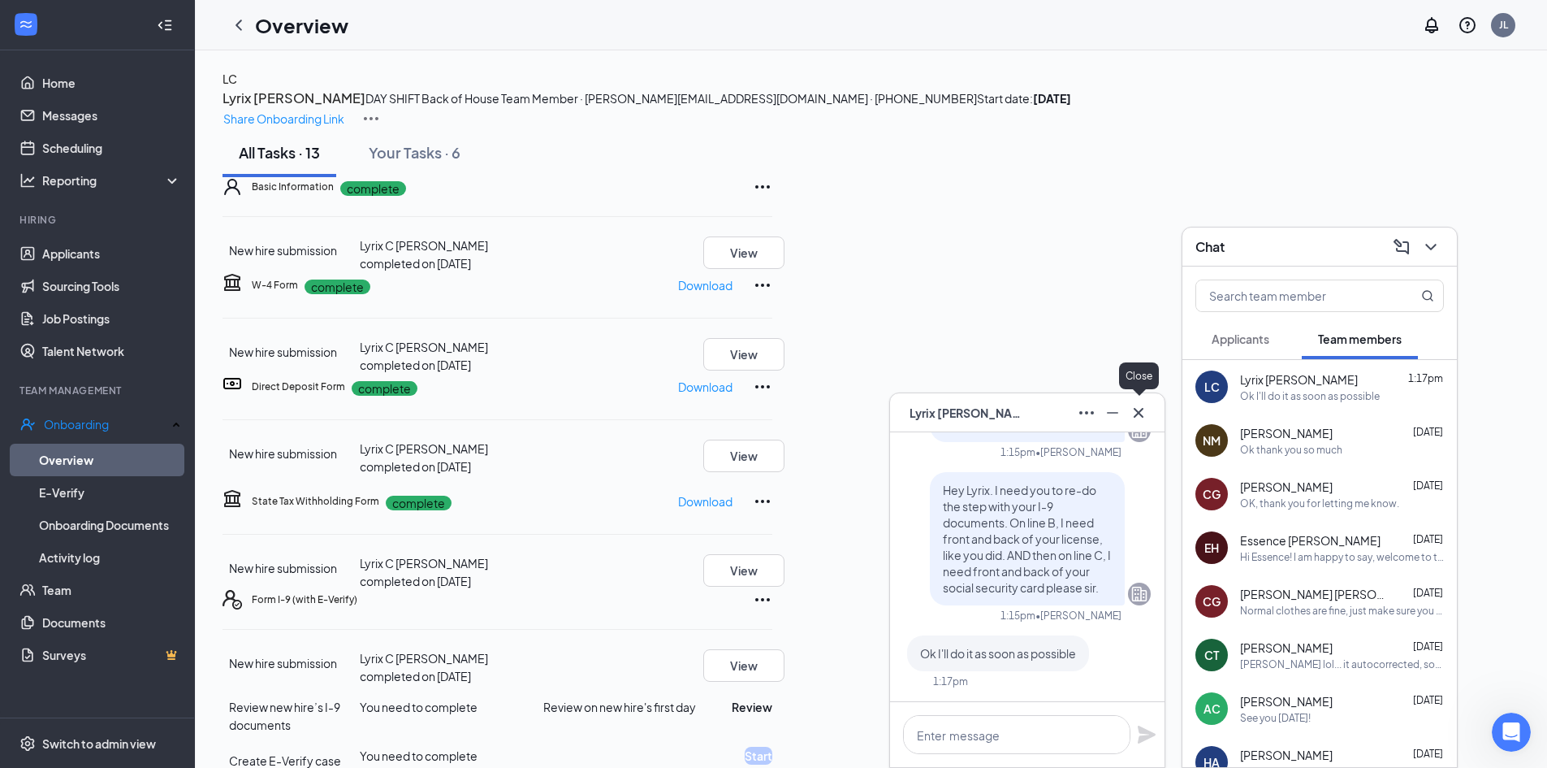
click at [1140, 413] on icon "Cross" at bounding box center [1139, 412] width 10 height 10
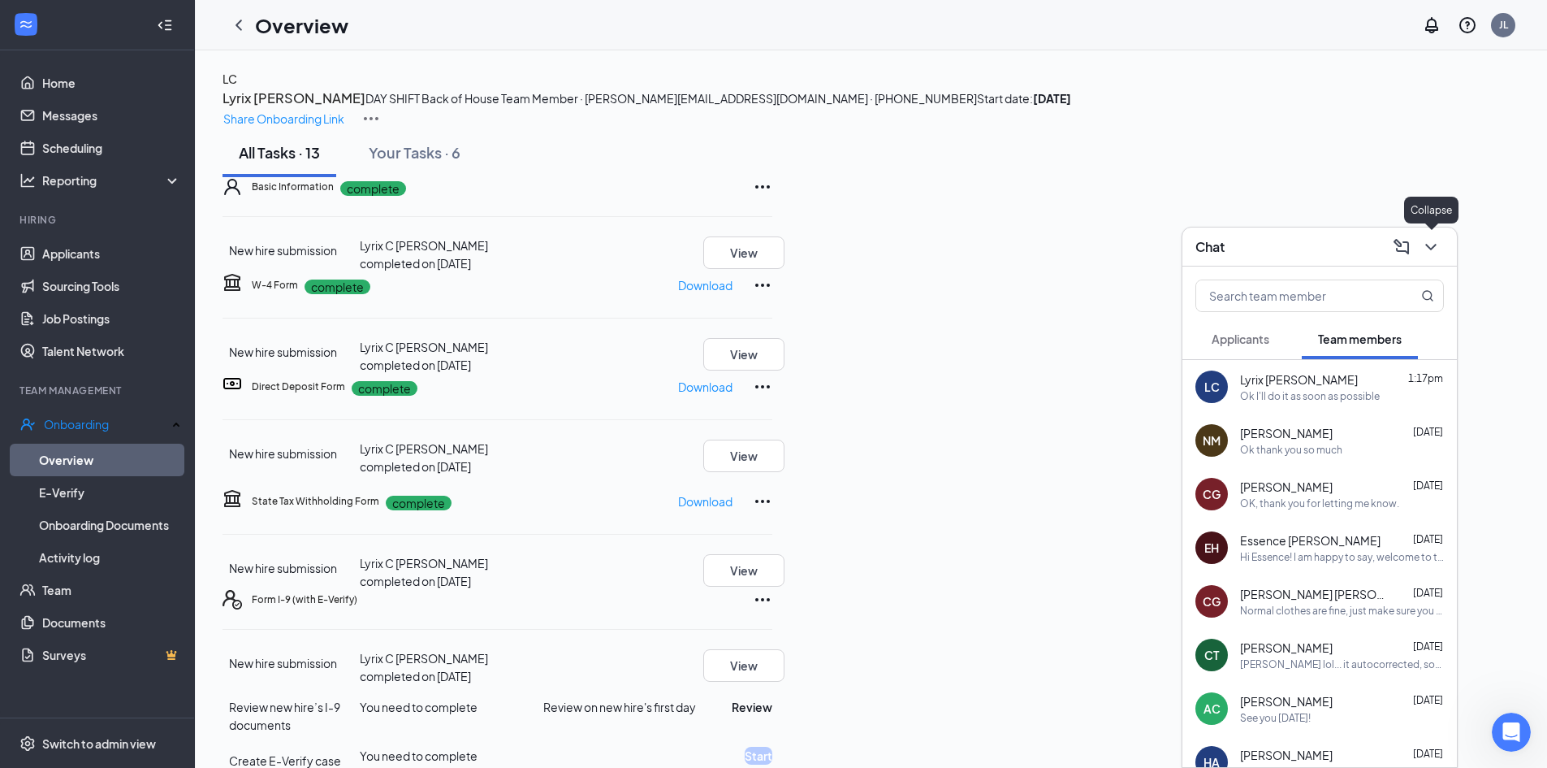
click at [1435, 251] on icon "ChevronDown" at bounding box center [1431, 246] width 19 height 19
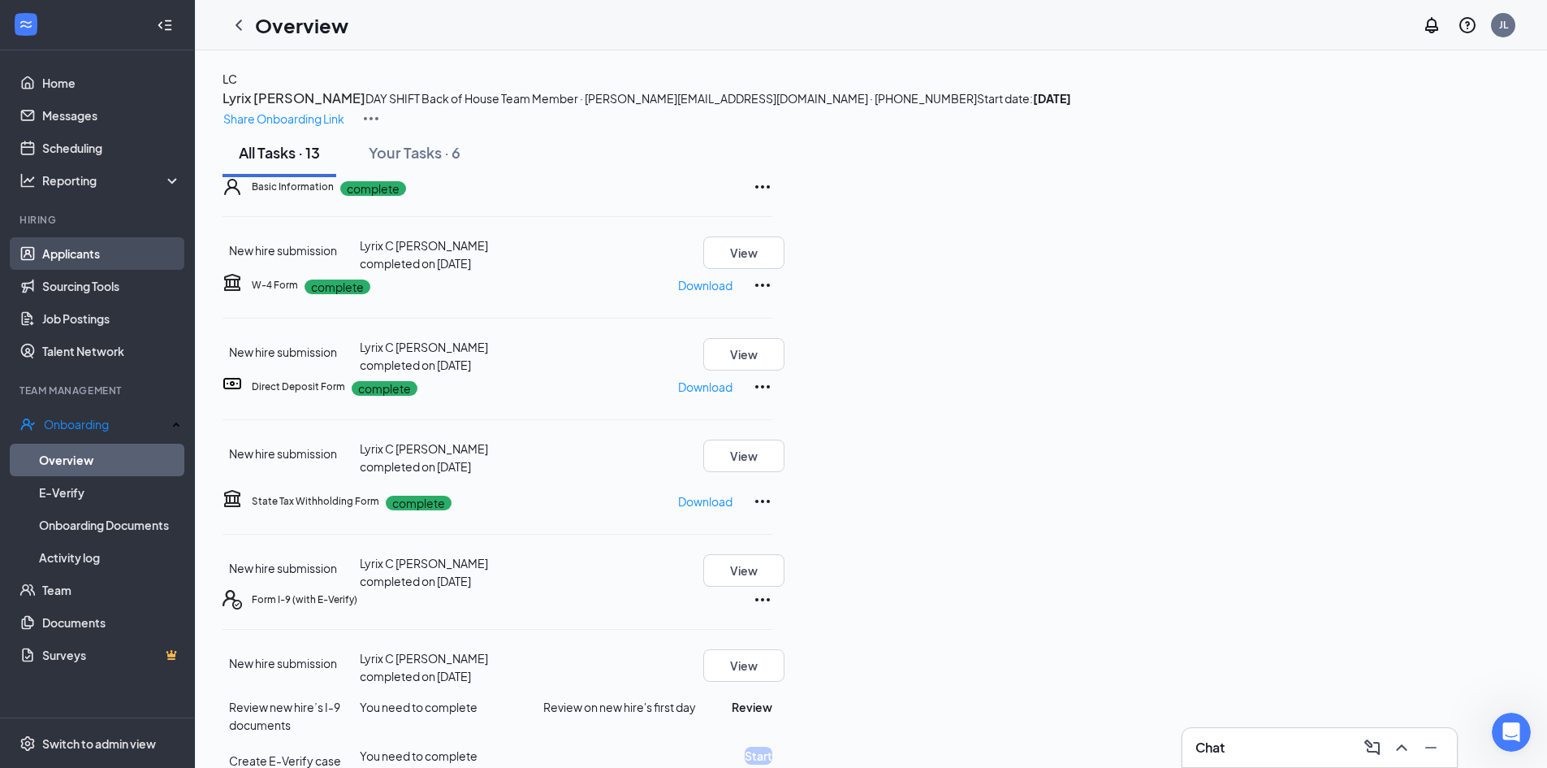
click at [84, 254] on link "Applicants" at bounding box center [111, 253] width 139 height 32
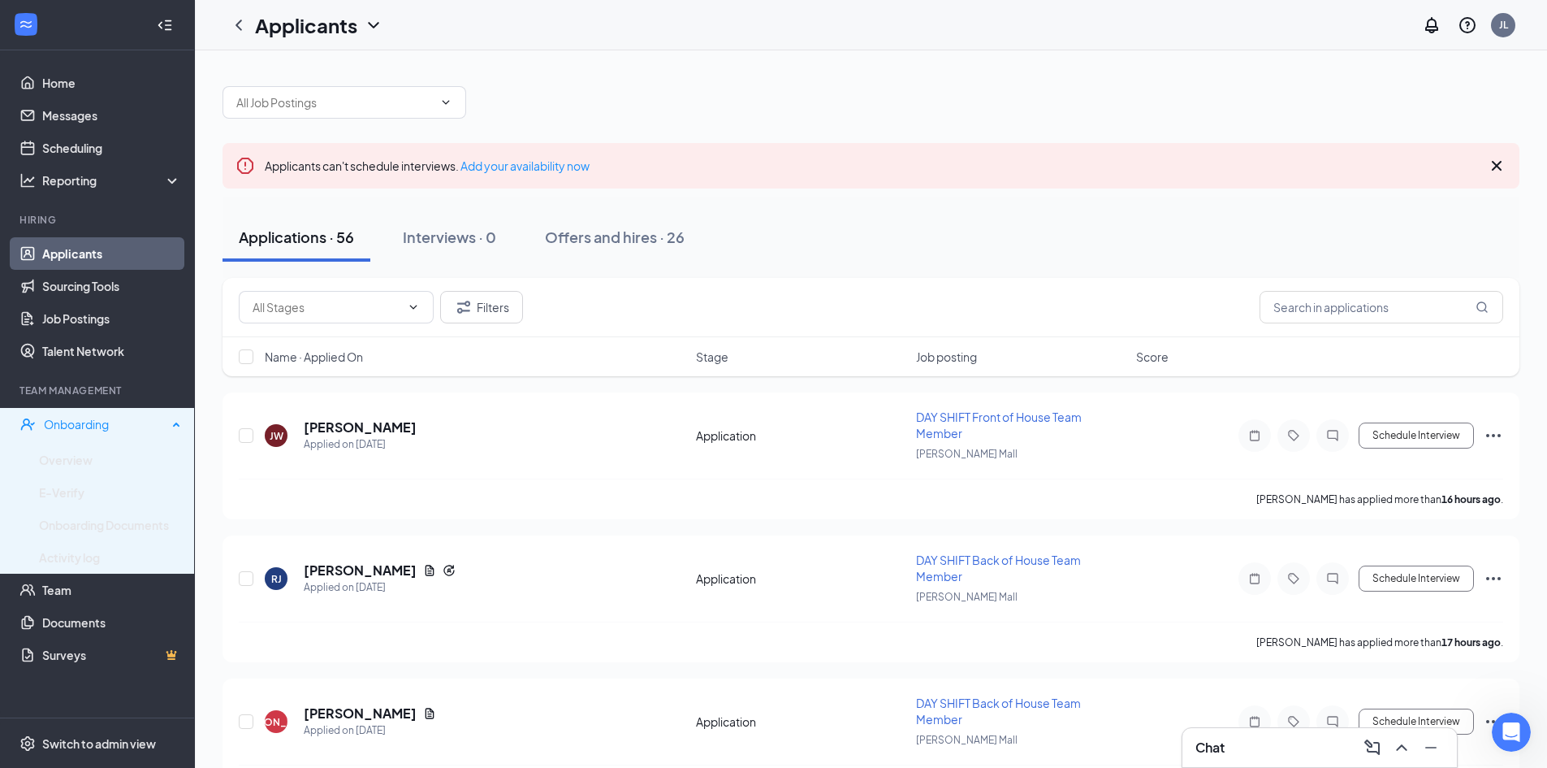
click at [94, 425] on div "Onboarding" at bounding box center [105, 424] width 123 height 16
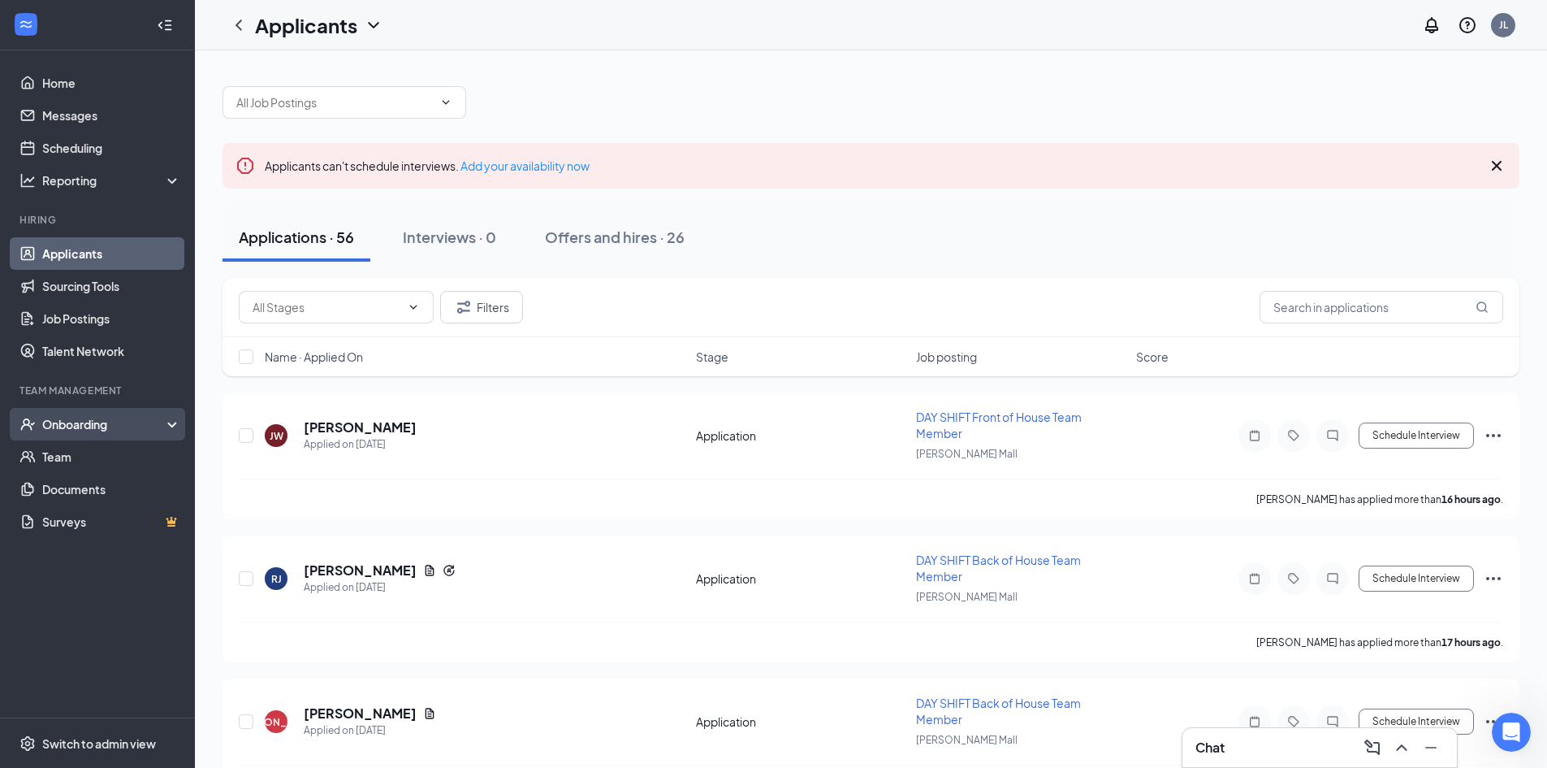
click at [80, 422] on div "Onboarding" at bounding box center [104, 424] width 125 height 16
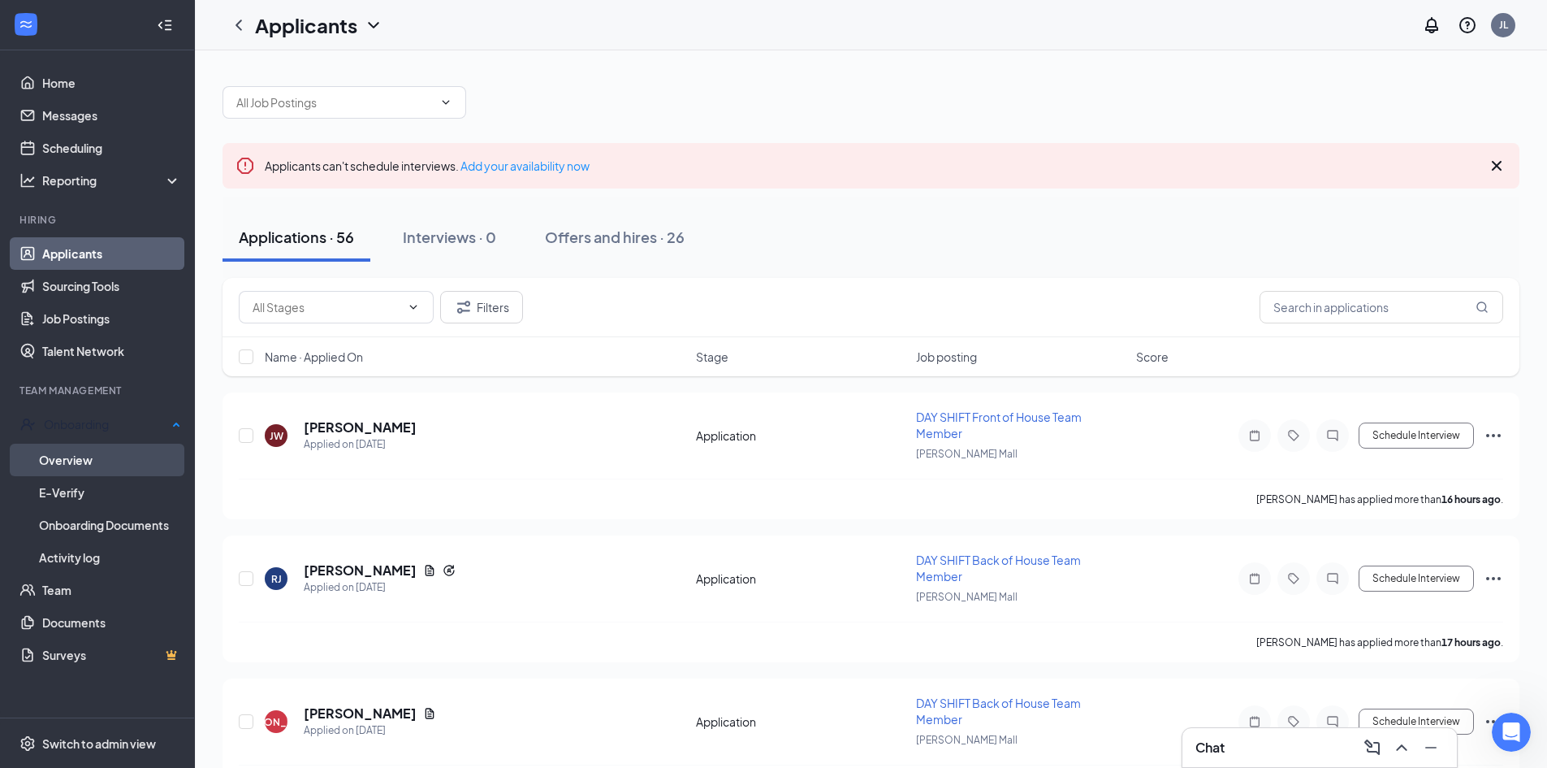
click at [79, 457] on link "Overview" at bounding box center [110, 460] width 142 height 32
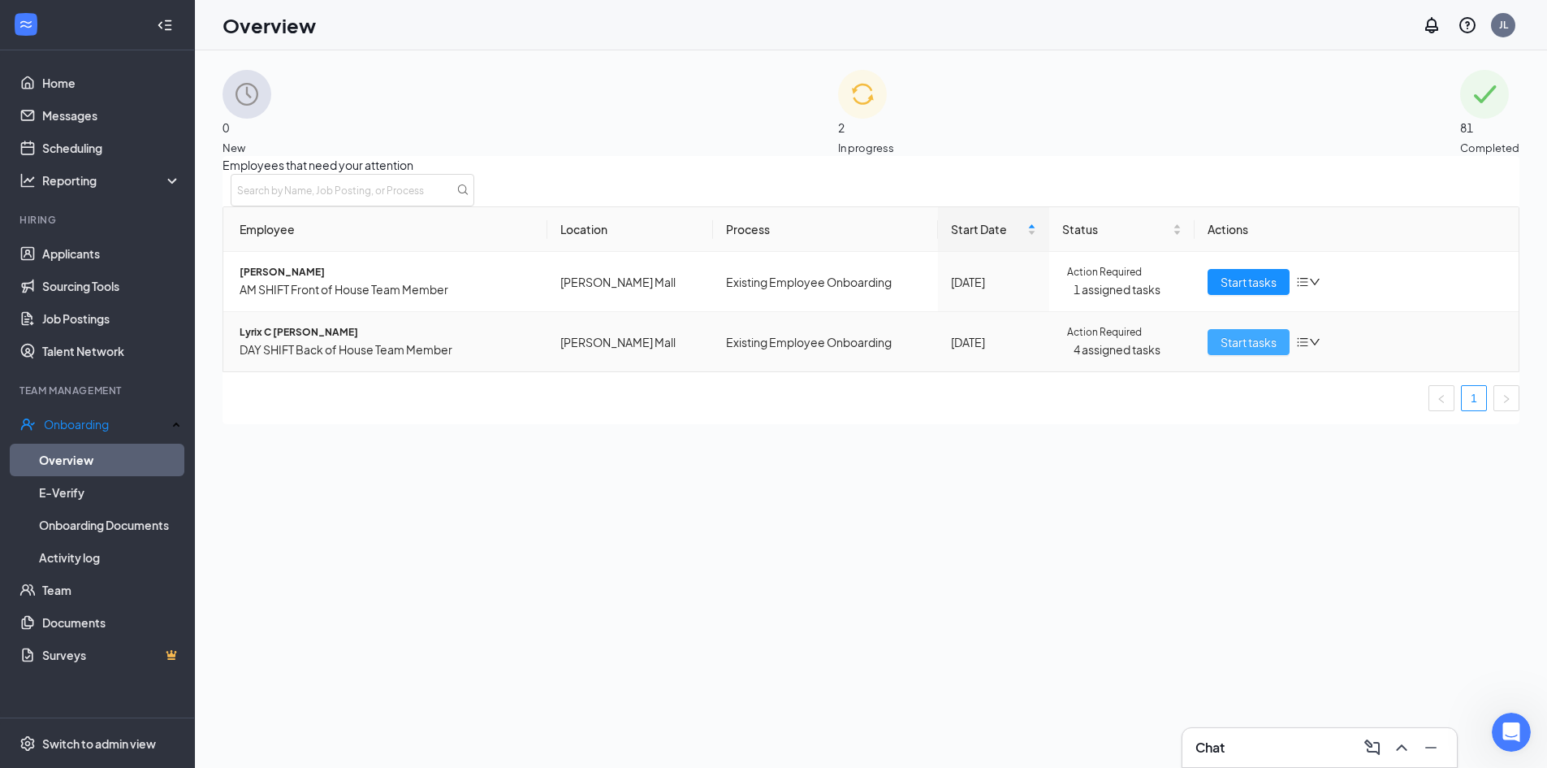
click at [1234, 351] on span "Start tasks" at bounding box center [1249, 342] width 56 height 18
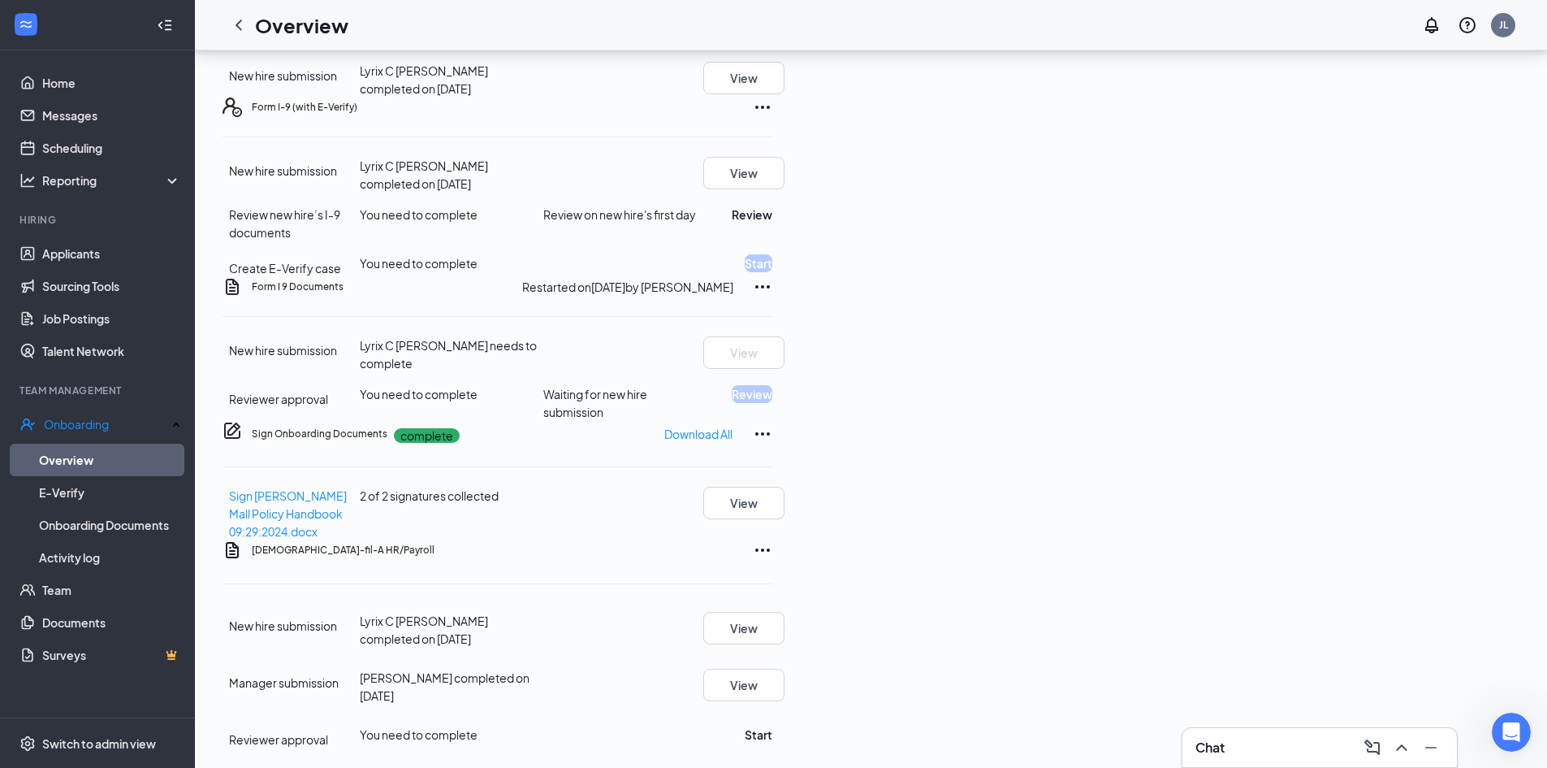
scroll to position [727, 0]
drag, startPoint x: 1433, startPoint y: 215, endPoint x: 1070, endPoint y: 649, distance: 565.7
click at [773, 650] on div "Basic Information complete New hire submission Lyrix C [PERSON_NAME] completed …" at bounding box center [498, 216] width 550 height 1063
click at [773, 447] on div "Sign Onboarding Documents complete Download All" at bounding box center [512, 434] width 521 height 26
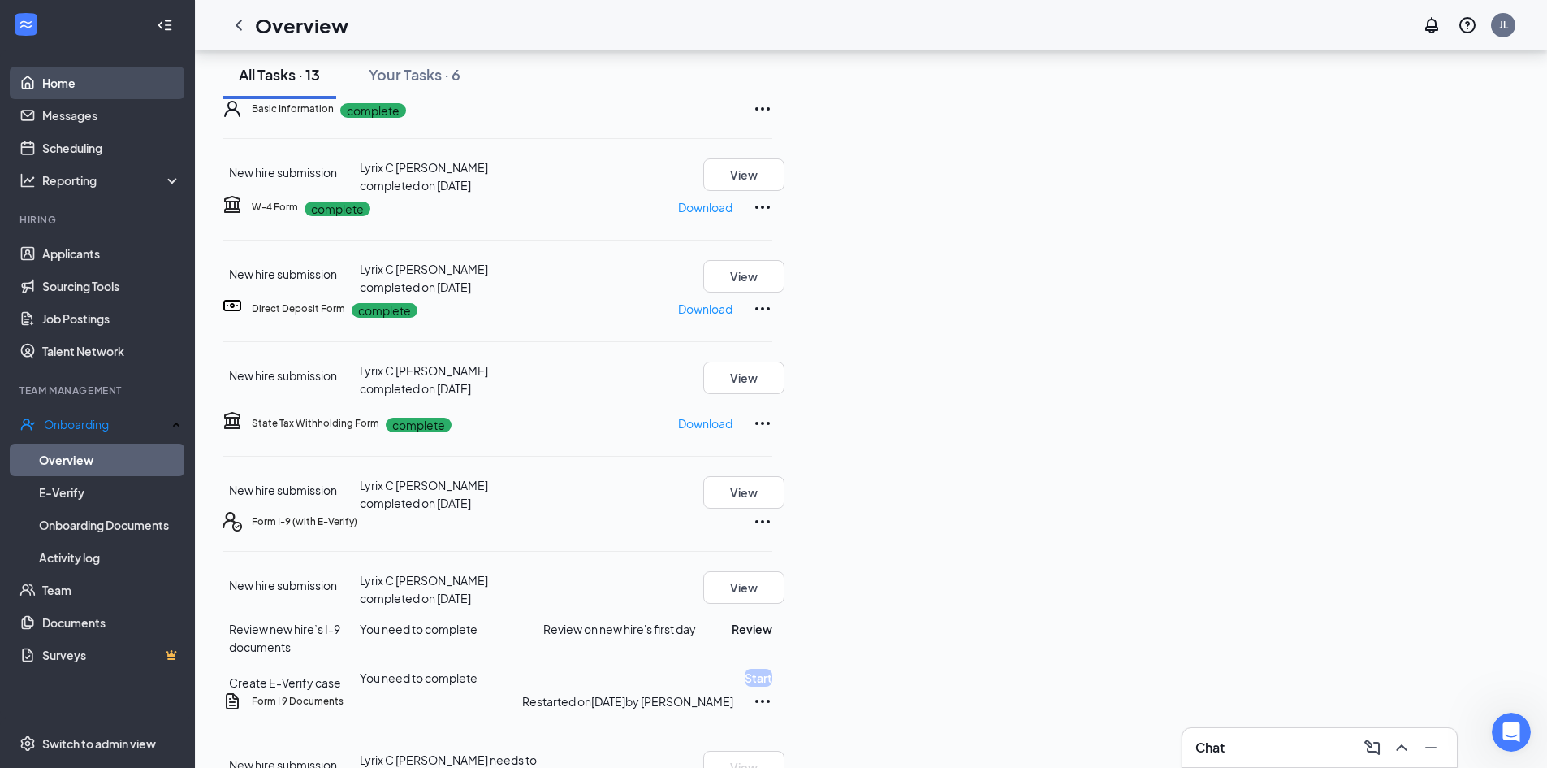
scroll to position [77, 0]
click at [134, 78] on link "Home" at bounding box center [111, 83] width 139 height 32
